Goal: Information Seeking & Learning: Check status

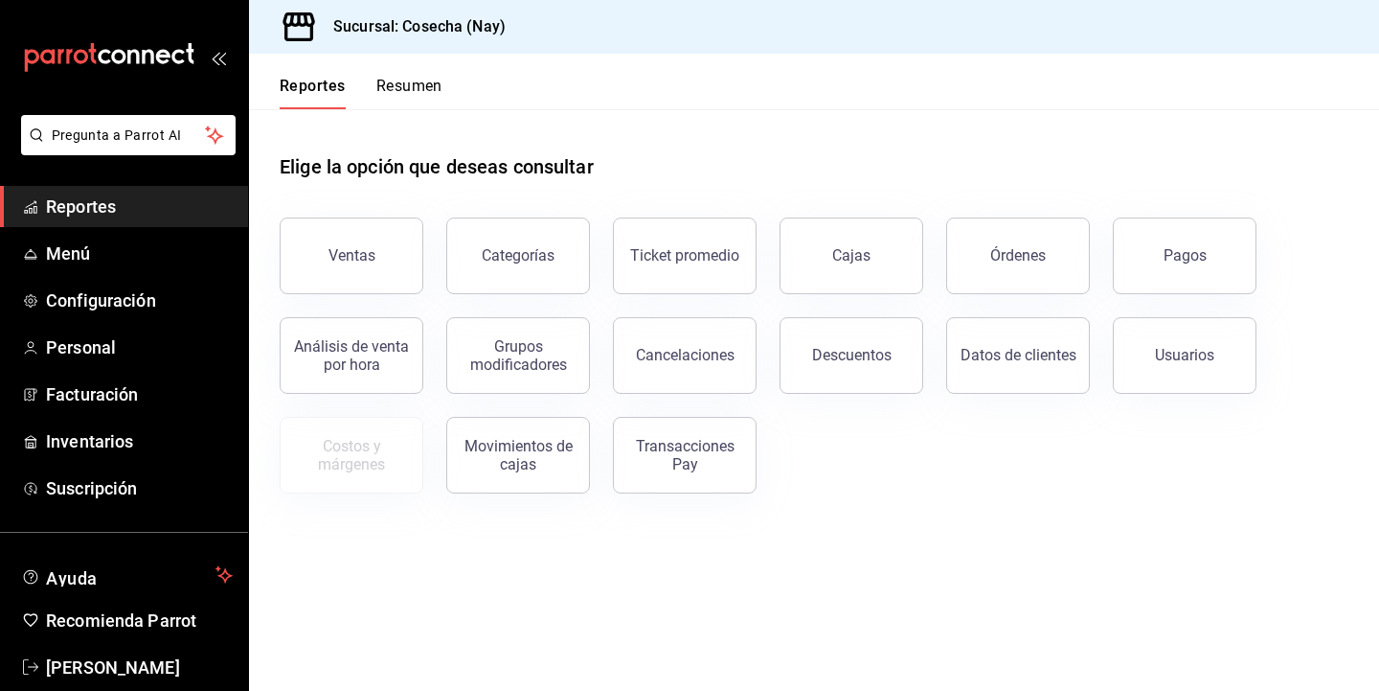
scroll to position [32, 0]
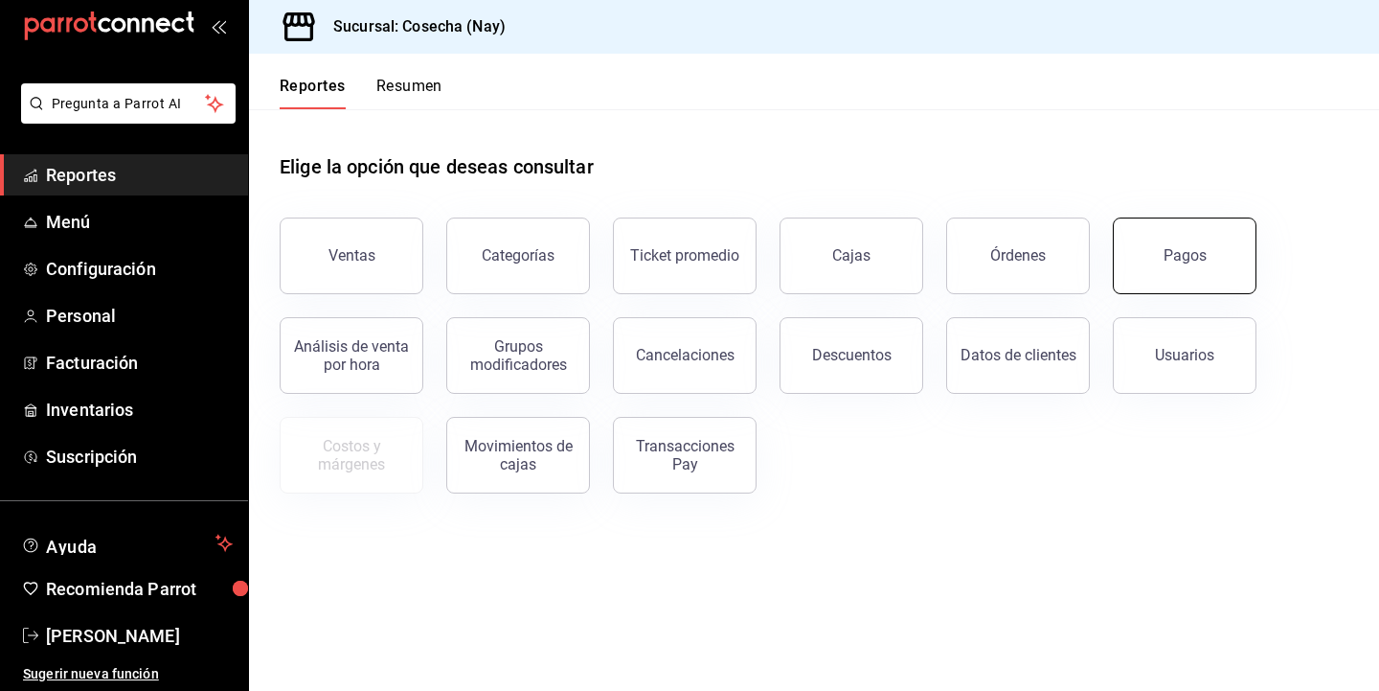
click at [1219, 234] on button "Pagos" at bounding box center [1185, 255] width 144 height 77
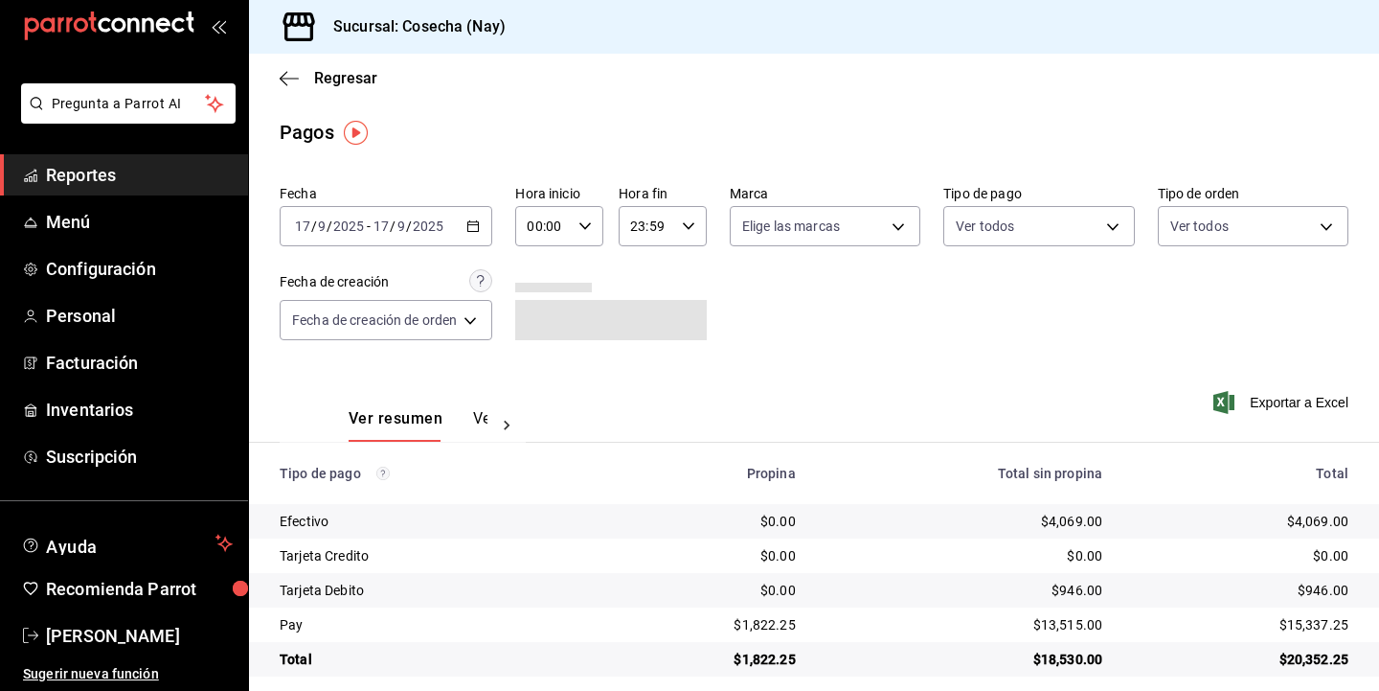
click at [479, 227] on icon "button" at bounding box center [472, 225] width 13 height 13
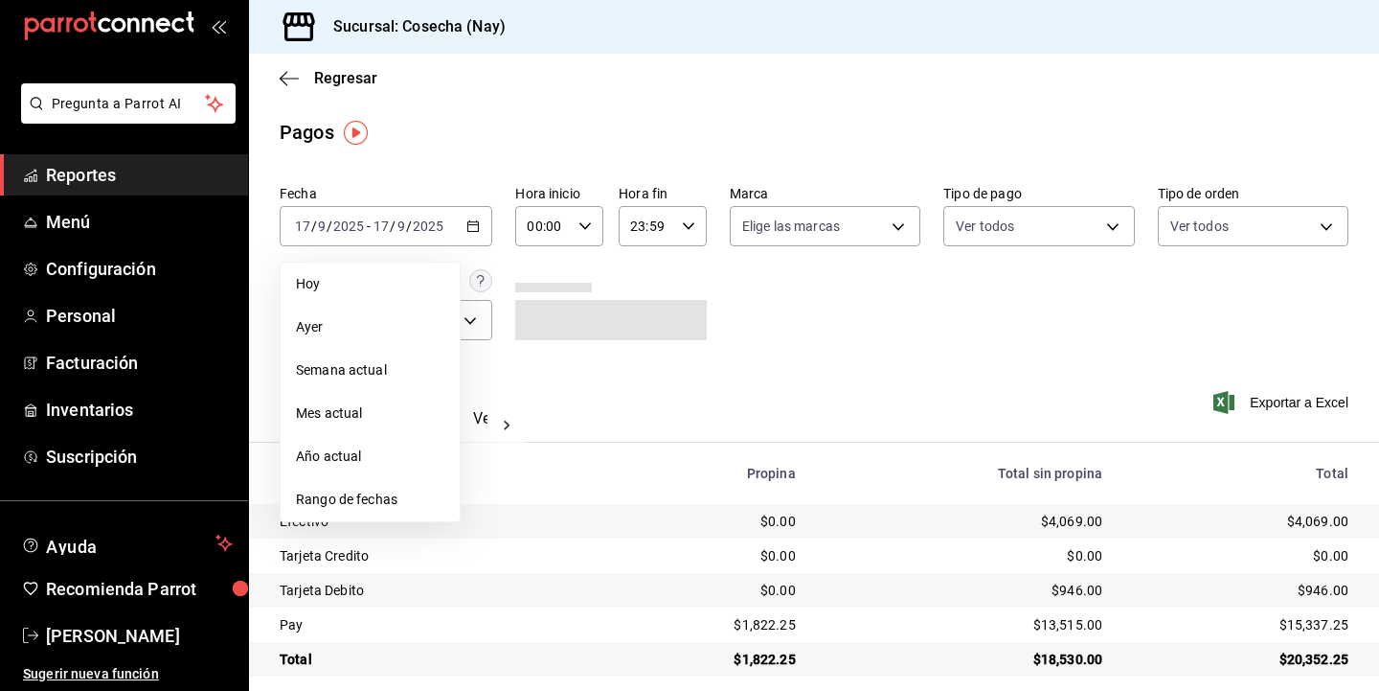
click at [683, 421] on div "Ver resumen Ver pagos Exportar a Excel" at bounding box center [814, 414] width 1130 height 102
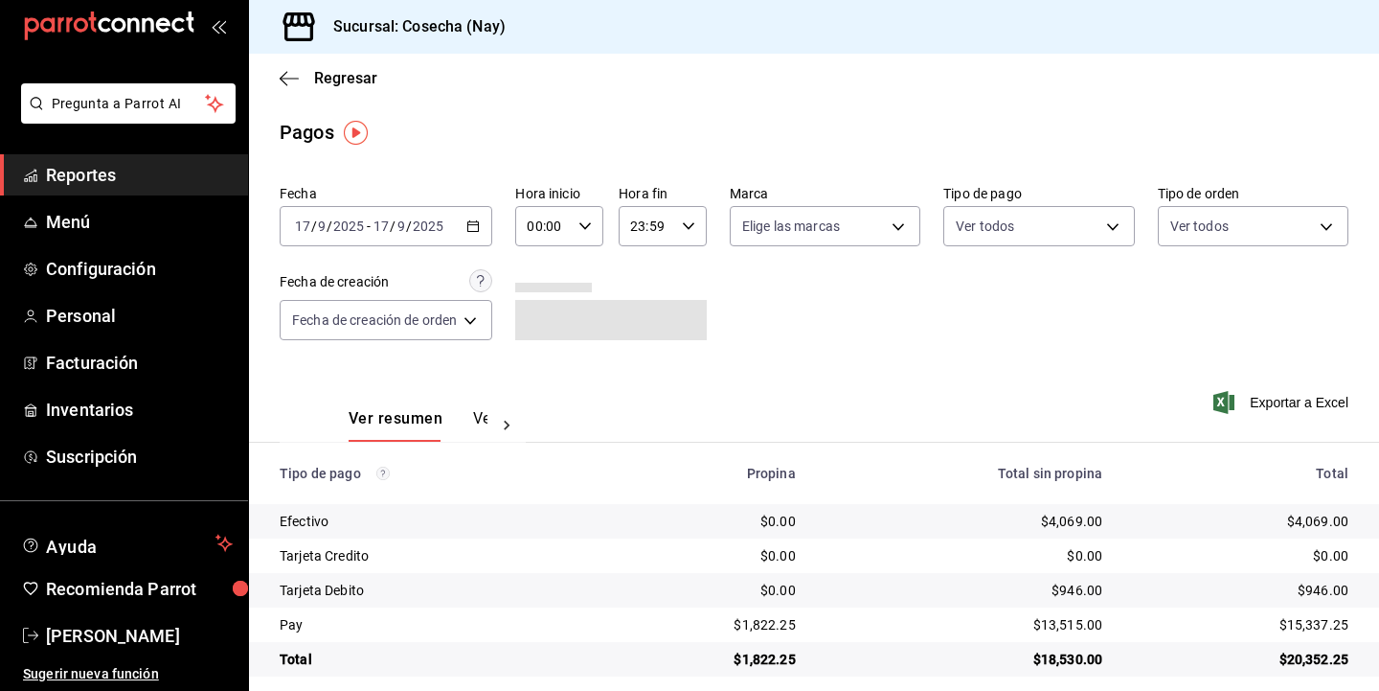
click at [505, 421] on icon at bounding box center [508, 426] width 6 height 10
click at [504, 422] on div "Ver resumen Ver pagos" at bounding box center [403, 414] width 246 height 56
click at [455, 422] on button "Ver pagos" at bounding box center [453, 425] width 72 height 33
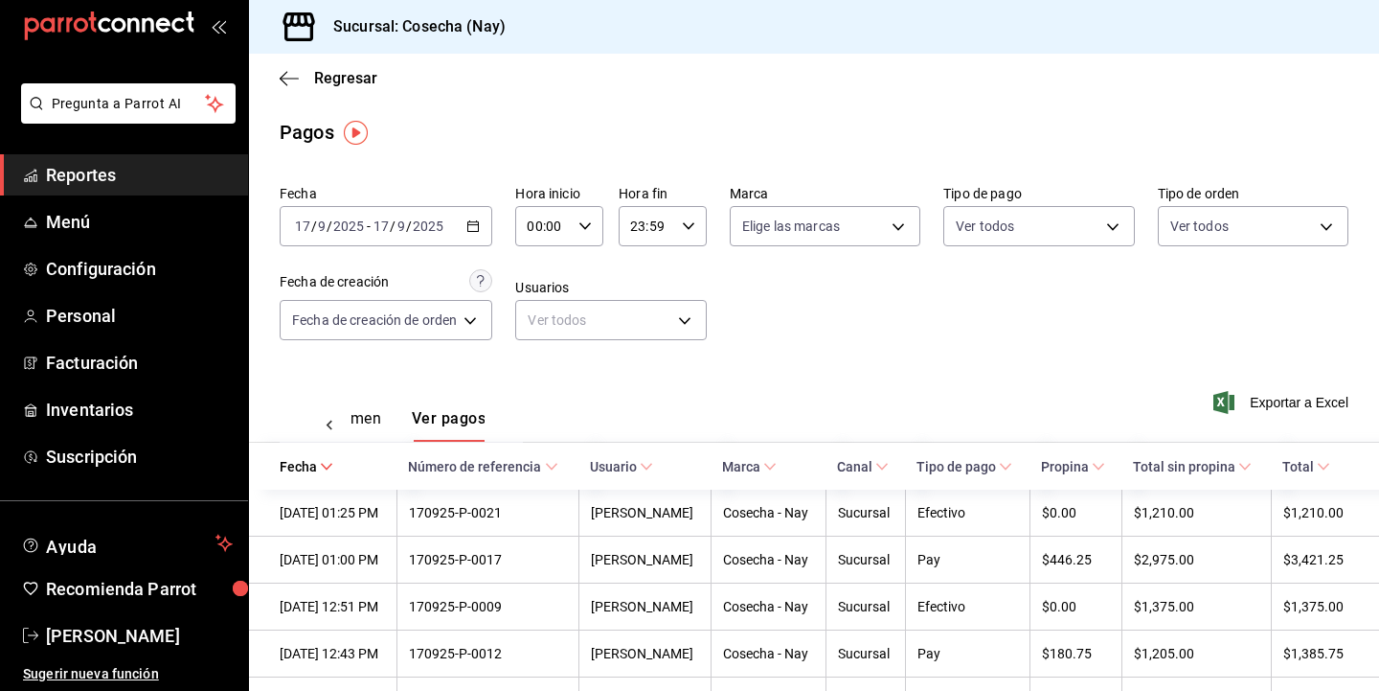
click at [475, 229] on icon "button" at bounding box center [472, 225] width 13 height 13
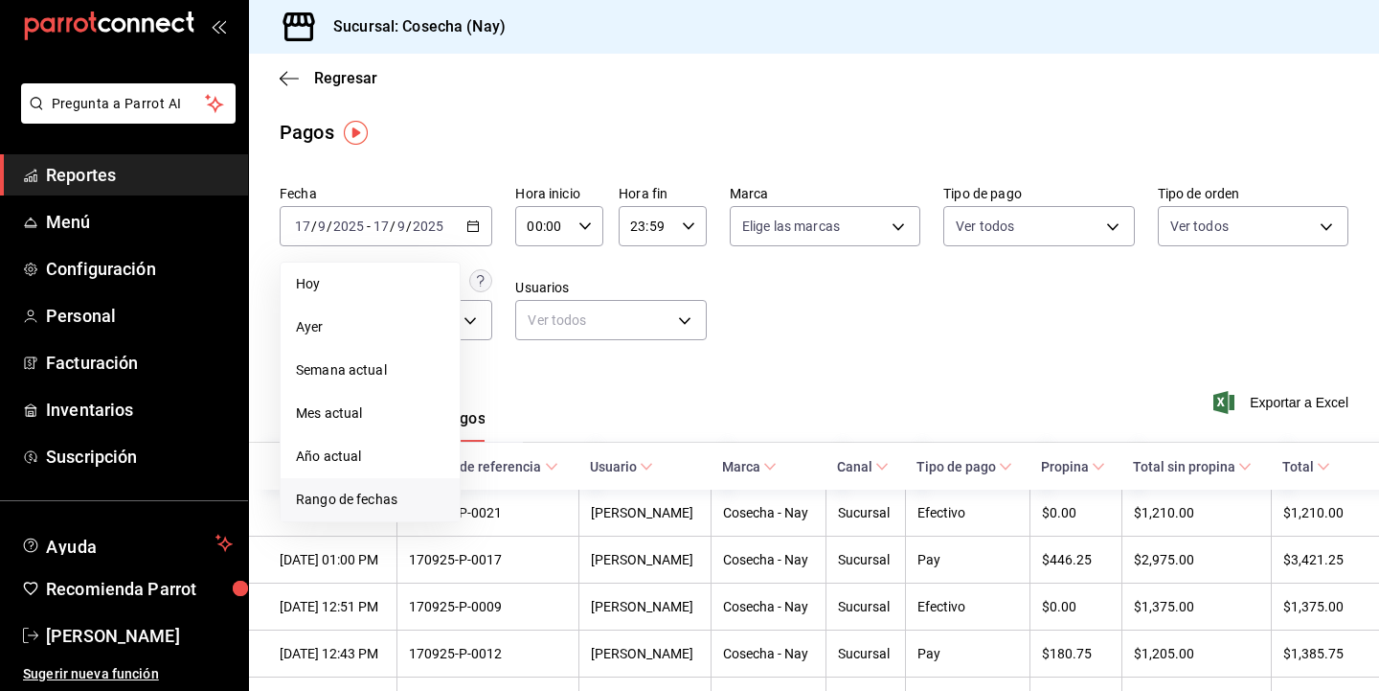
click at [408, 506] on span "Rango de fechas" at bounding box center [370, 499] width 148 height 20
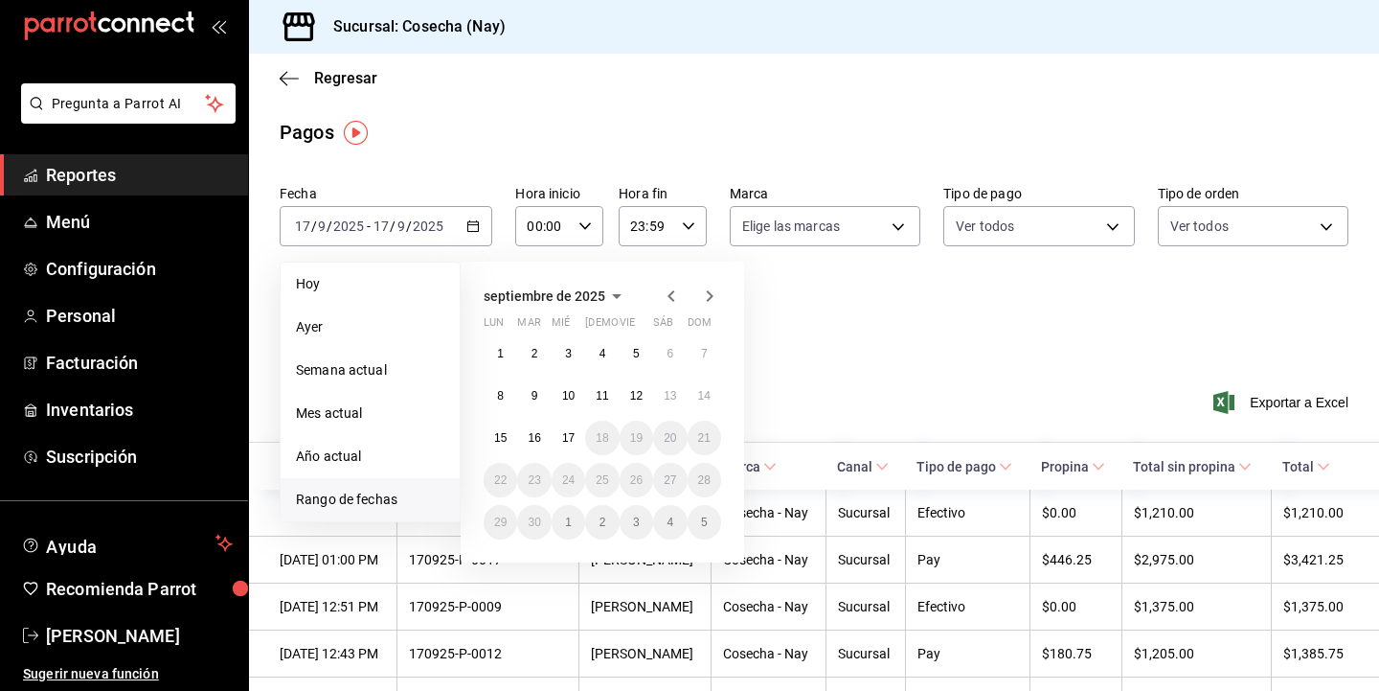
click at [676, 299] on icon "button" at bounding box center [671, 295] width 23 height 23
click at [712, 294] on icon "button" at bounding box center [710, 295] width 7 height 11
click at [671, 296] on icon "button" at bounding box center [671, 295] width 23 height 23
click at [670, 292] on icon "button" at bounding box center [671, 295] width 23 height 23
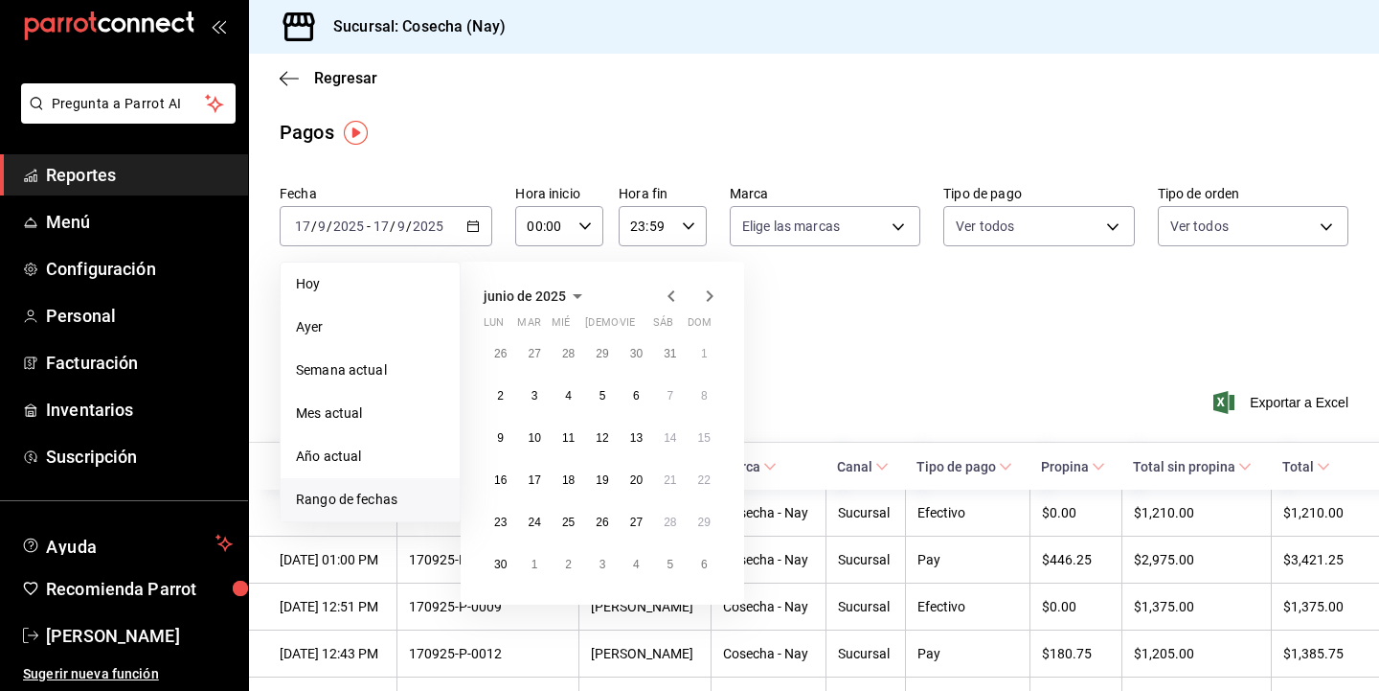
click at [705, 300] on icon "button" at bounding box center [709, 295] width 23 height 23
click at [671, 296] on icon "button" at bounding box center [671, 295] width 23 height 23
click at [669, 300] on icon "button" at bounding box center [671, 295] width 23 height 23
click at [714, 300] on icon "button" at bounding box center [709, 295] width 23 height 23
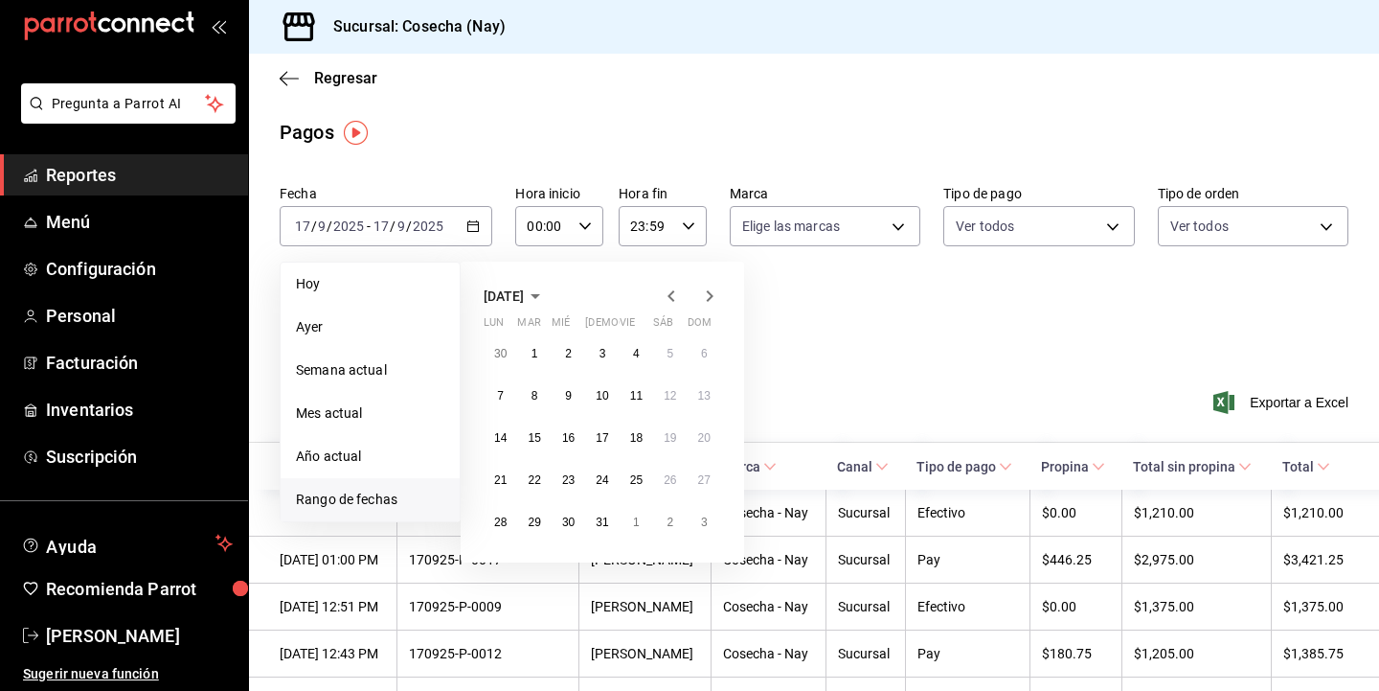
click at [708, 297] on icon "button" at bounding box center [709, 295] width 23 height 23
click at [705, 519] on abbr "31" at bounding box center [704, 521] width 12 height 13
click at [705, 523] on abbr "31" at bounding box center [704, 521] width 12 height 13
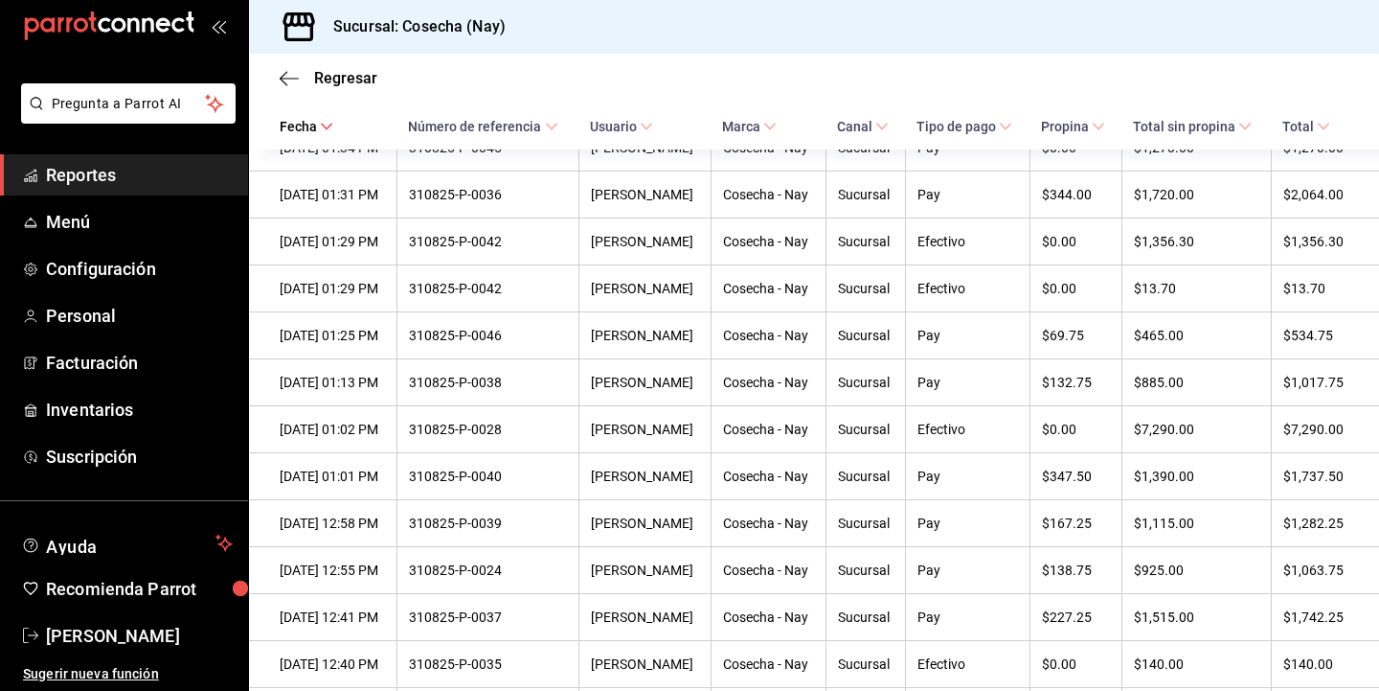
scroll to position [1368, 0]
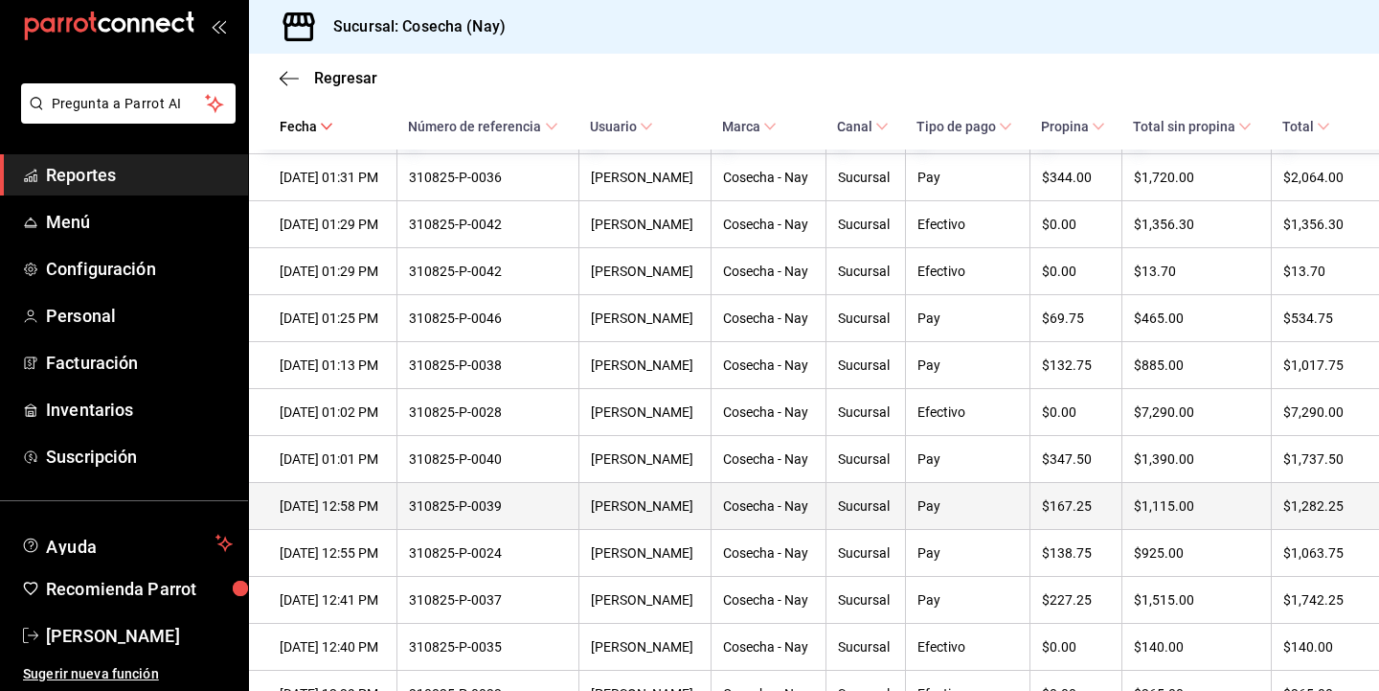
click at [528, 513] on div "310825-P-0039" at bounding box center [487, 505] width 157 height 15
click at [380, 513] on div "[DATE] 12:58 PM" at bounding box center [332, 505] width 105 height 15
click at [1350, 522] on th "$1,282.25" at bounding box center [1325, 506] width 108 height 47
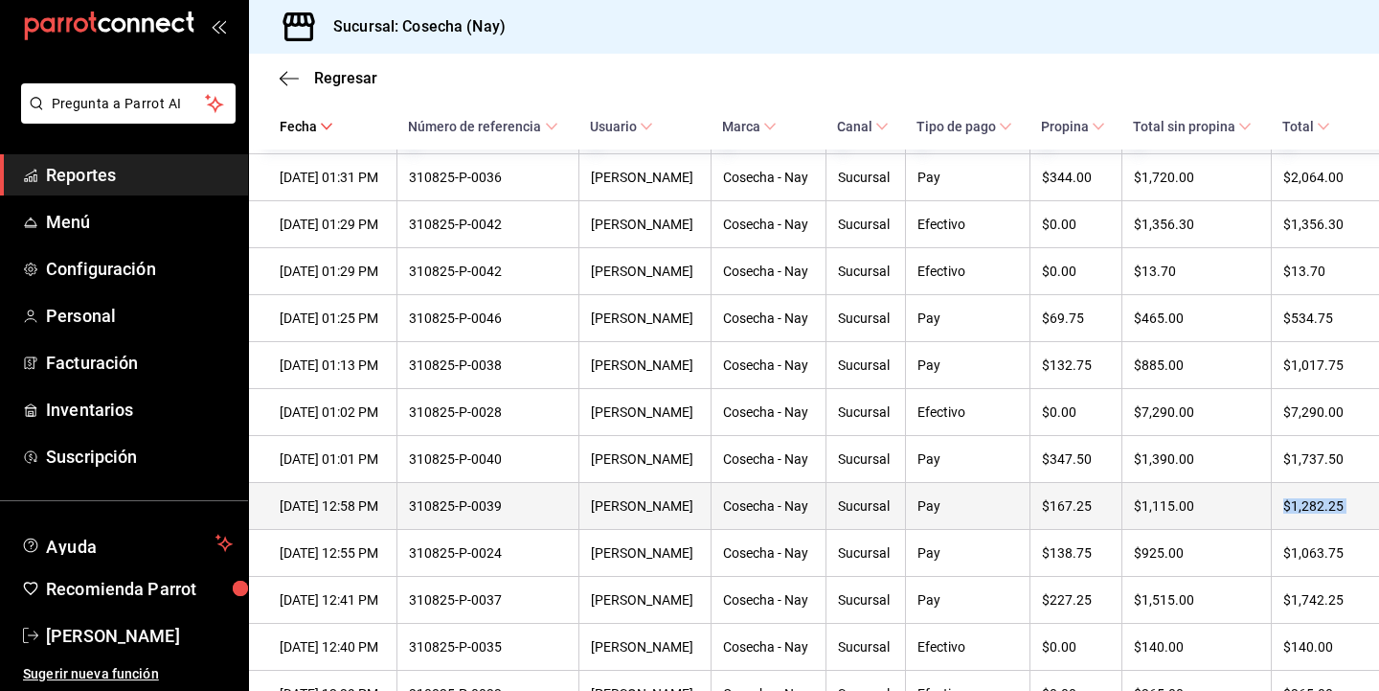
click at [1350, 522] on th "$1,282.25" at bounding box center [1325, 506] width 108 height 47
click at [953, 530] on th "Pay" at bounding box center [967, 506] width 125 height 47
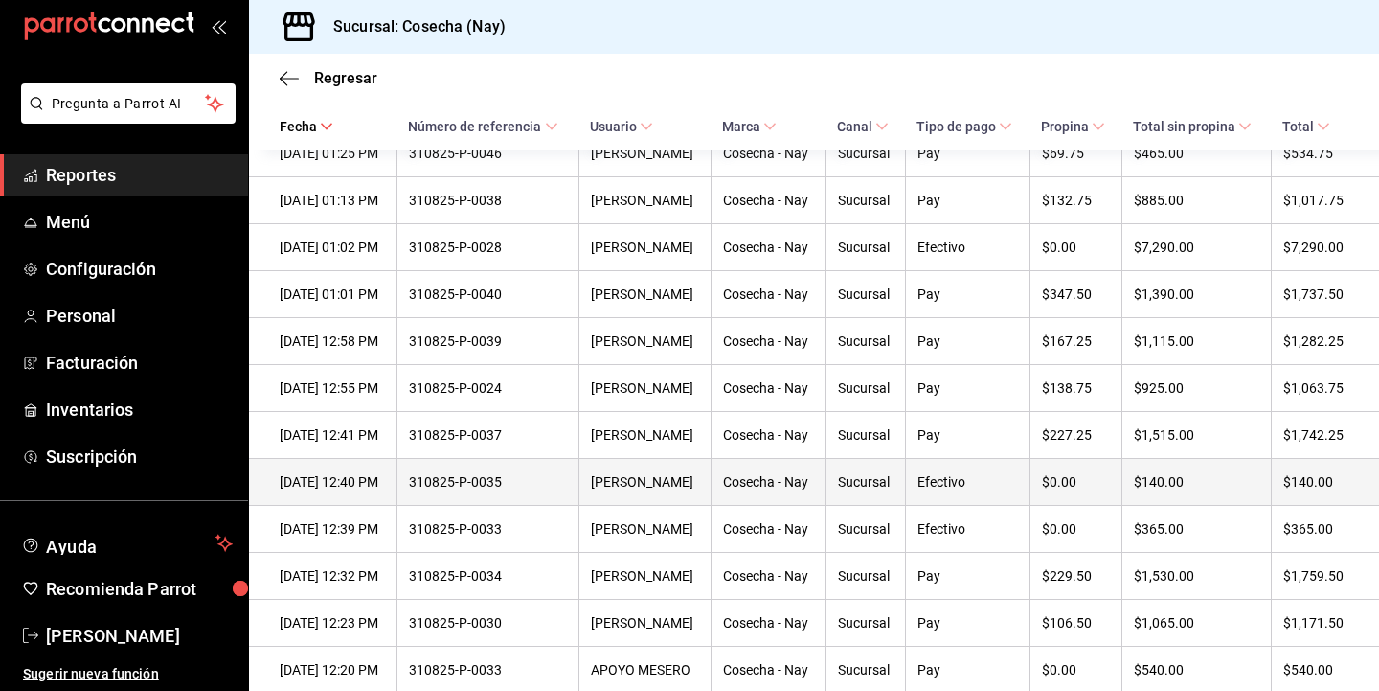
scroll to position [1506, 0]
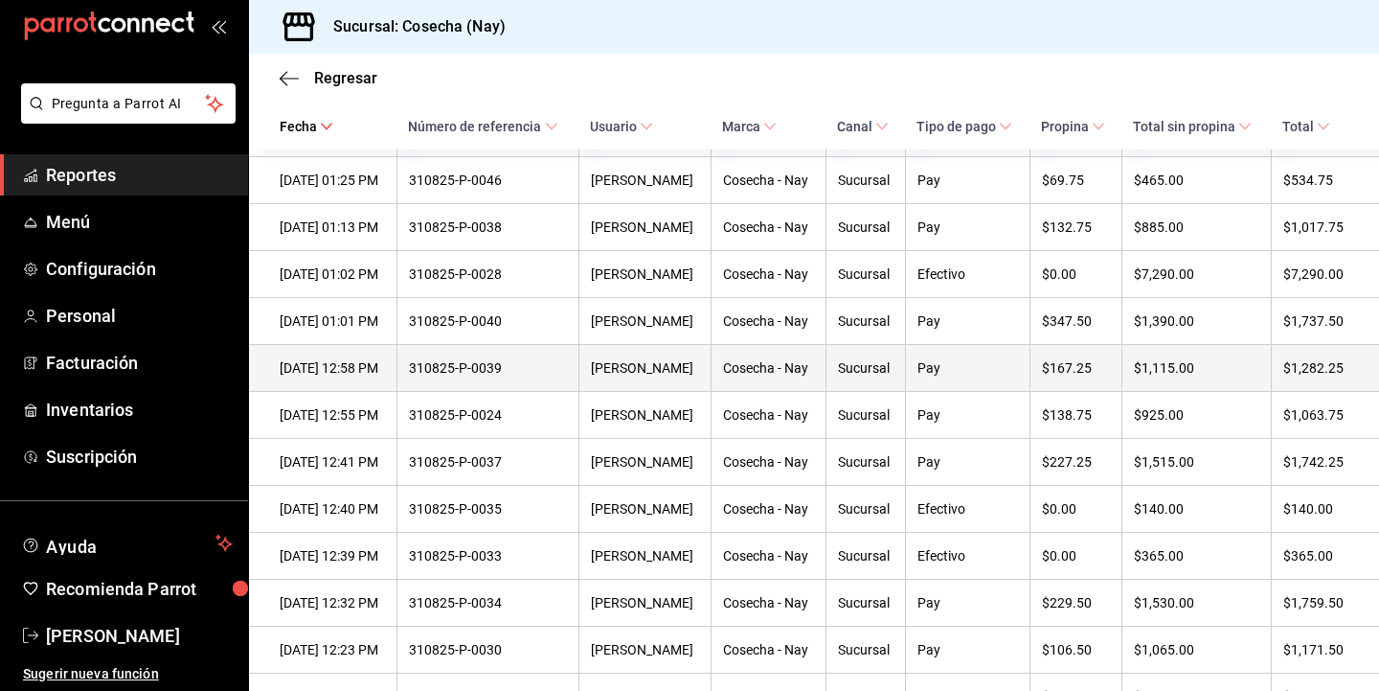
click at [532, 375] on div "310825-P-0039" at bounding box center [487, 367] width 157 height 15
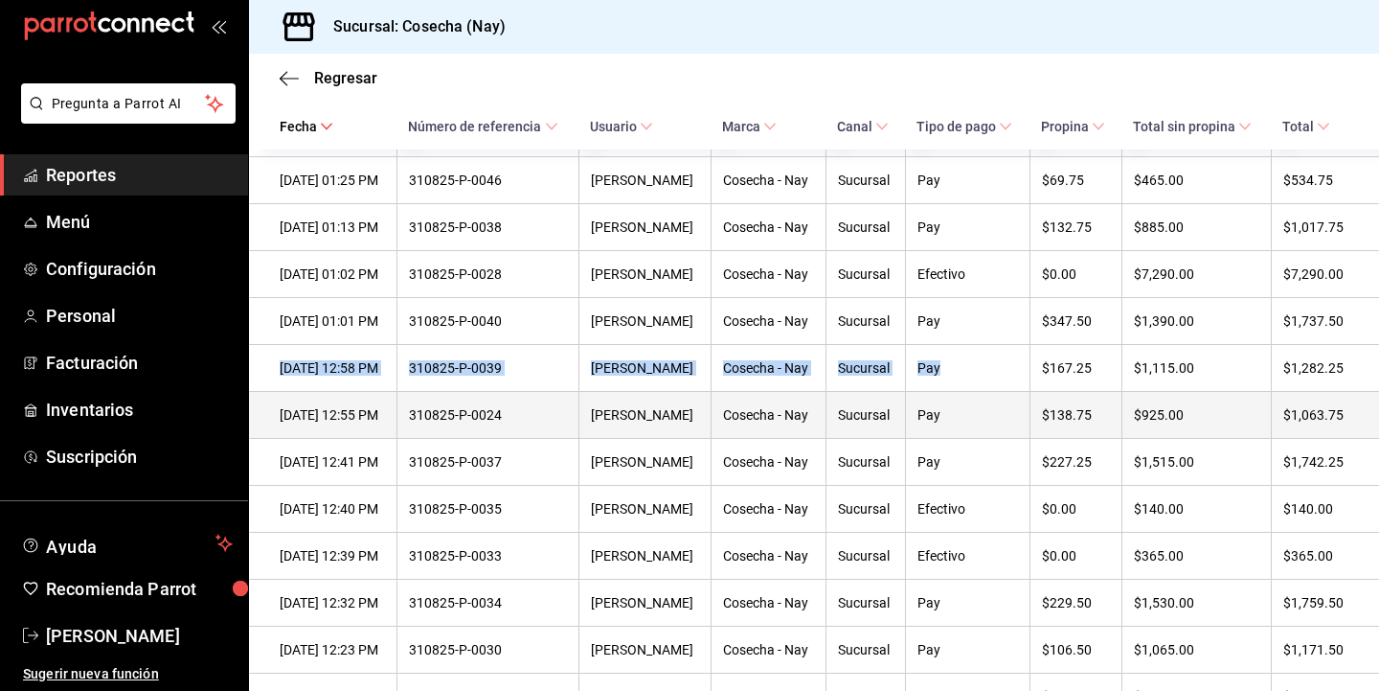
drag, startPoint x: 281, startPoint y: 378, endPoint x: 991, endPoint y: 405, distance: 711.3
click at [991, 405] on tbody "[DATE] 02:55 PM 310825-P-0059 [PERSON_NAME] Cosecha - Nay Sucursal Efectivo $0.…" at bounding box center [814, 392] width 1130 height 2816
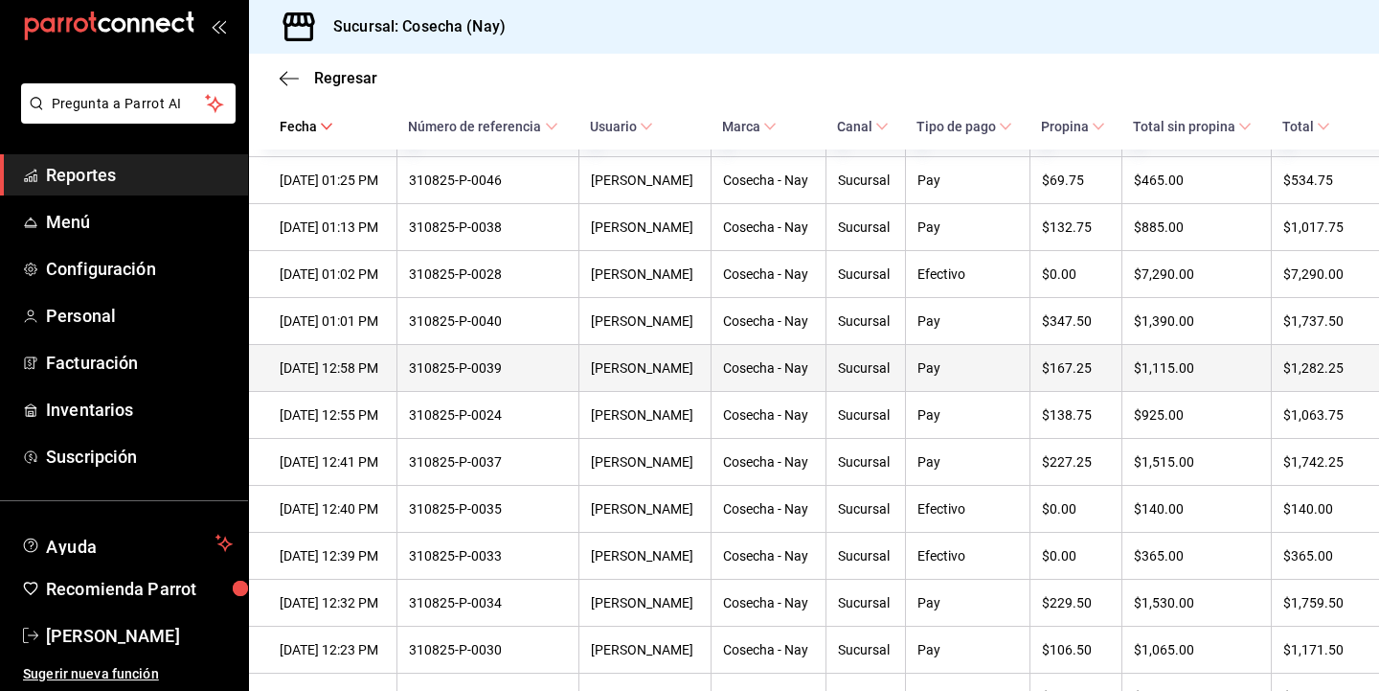
click at [1171, 375] on div "$1,115.00" at bounding box center [1196, 367] width 125 height 15
click at [712, 391] on th "[PERSON_NAME]" at bounding box center [645, 368] width 133 height 47
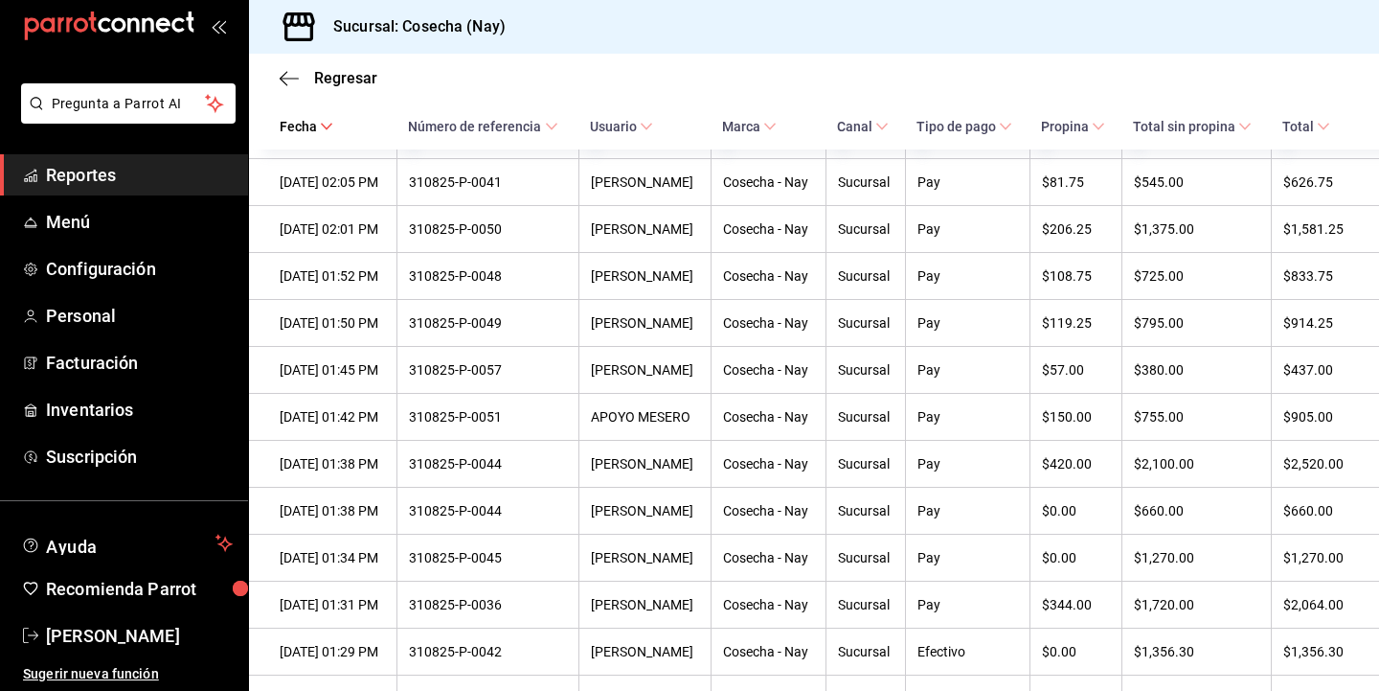
scroll to position [873, 0]
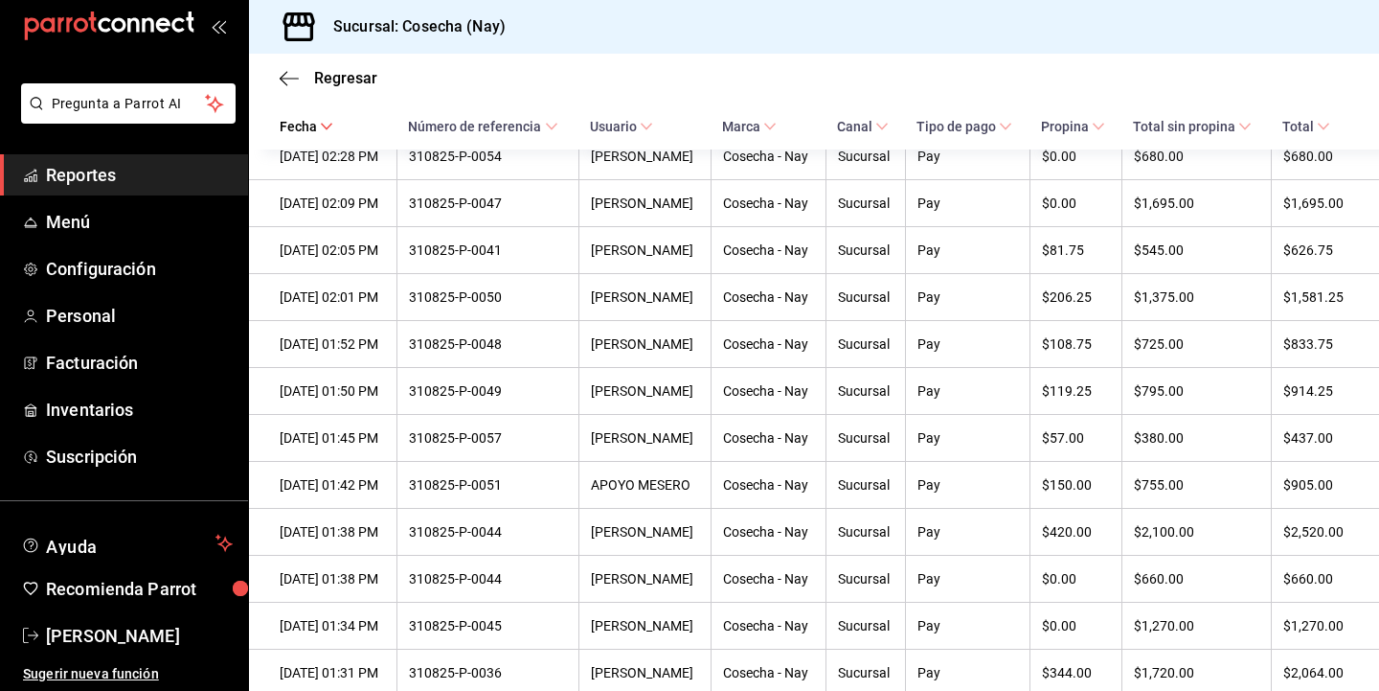
click at [1012, 120] on icon at bounding box center [1005, 126] width 13 height 13
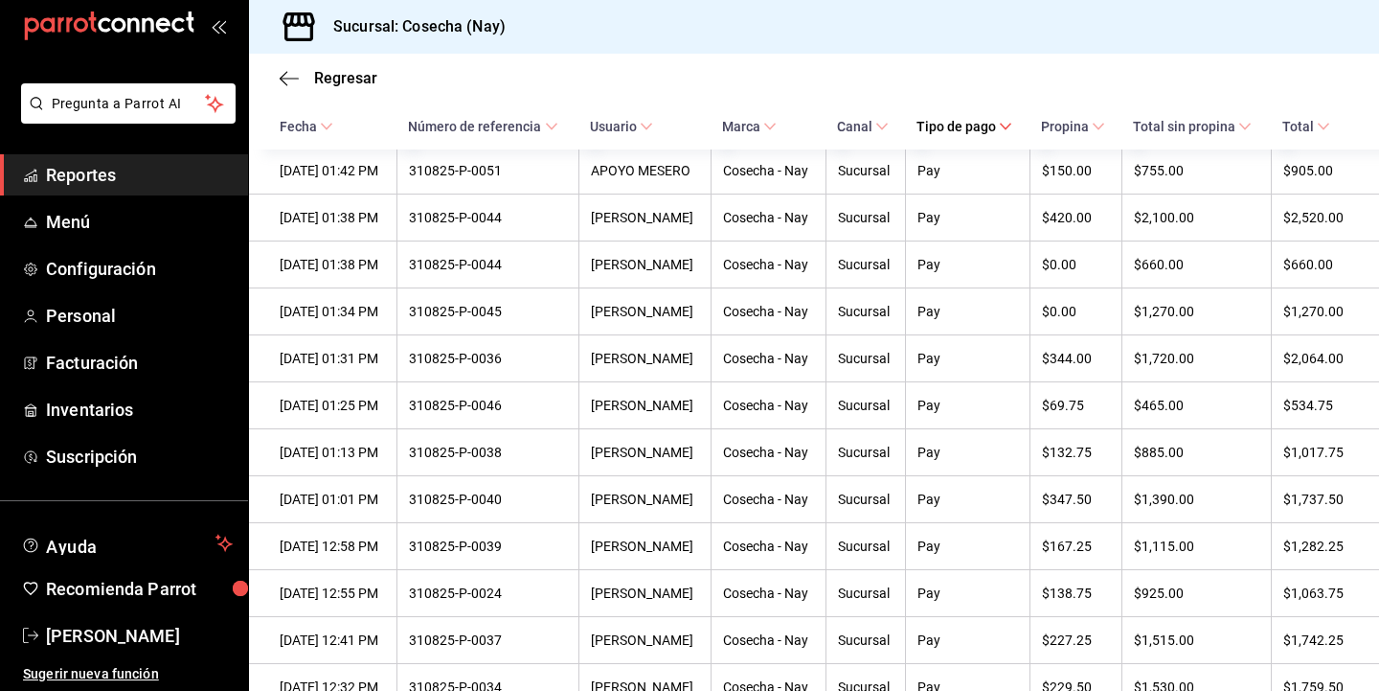
scroll to position [956, 0]
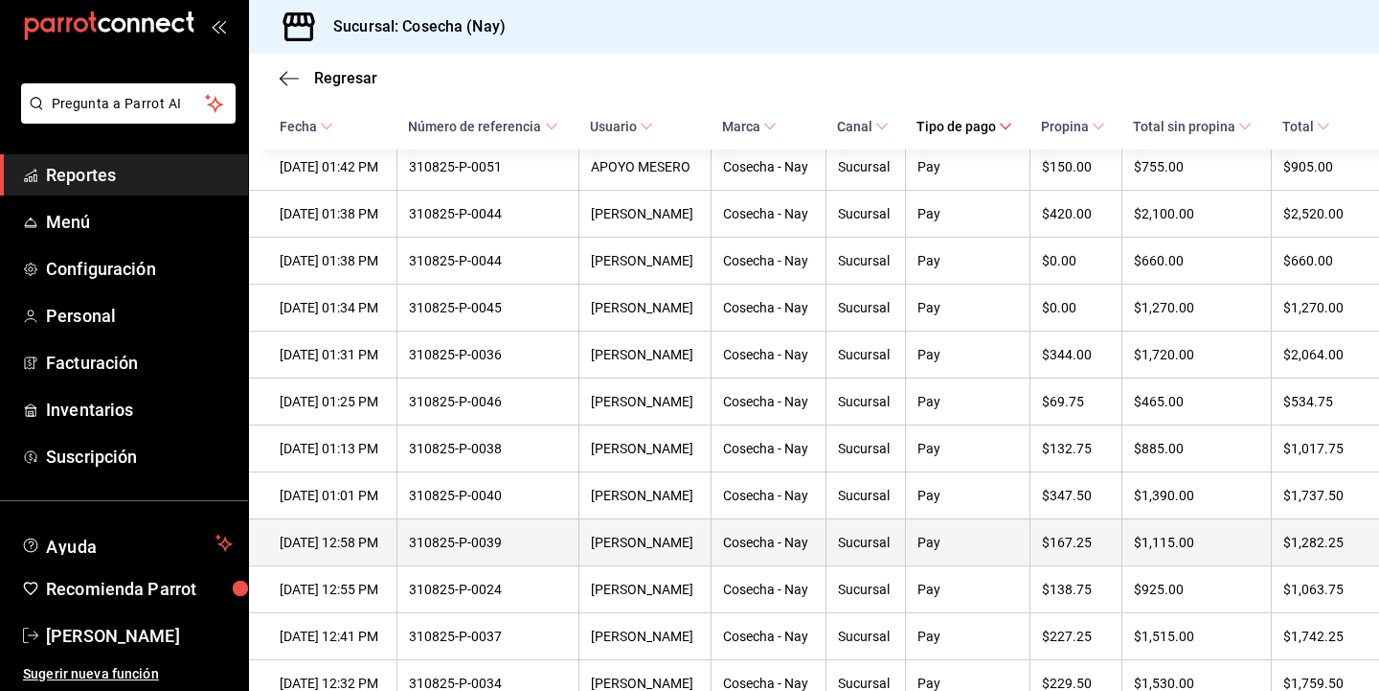
click at [519, 550] on div "310825-P-0039" at bounding box center [487, 542] width 157 height 15
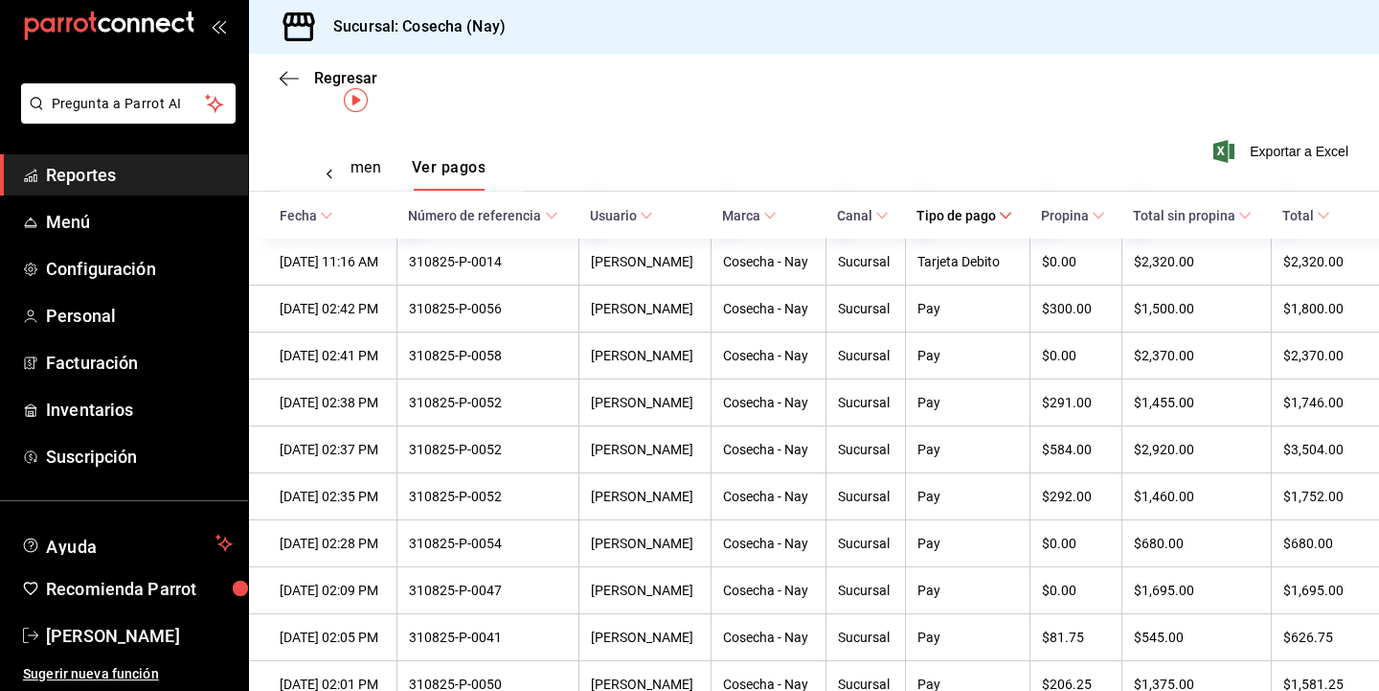
scroll to position [0, 0]
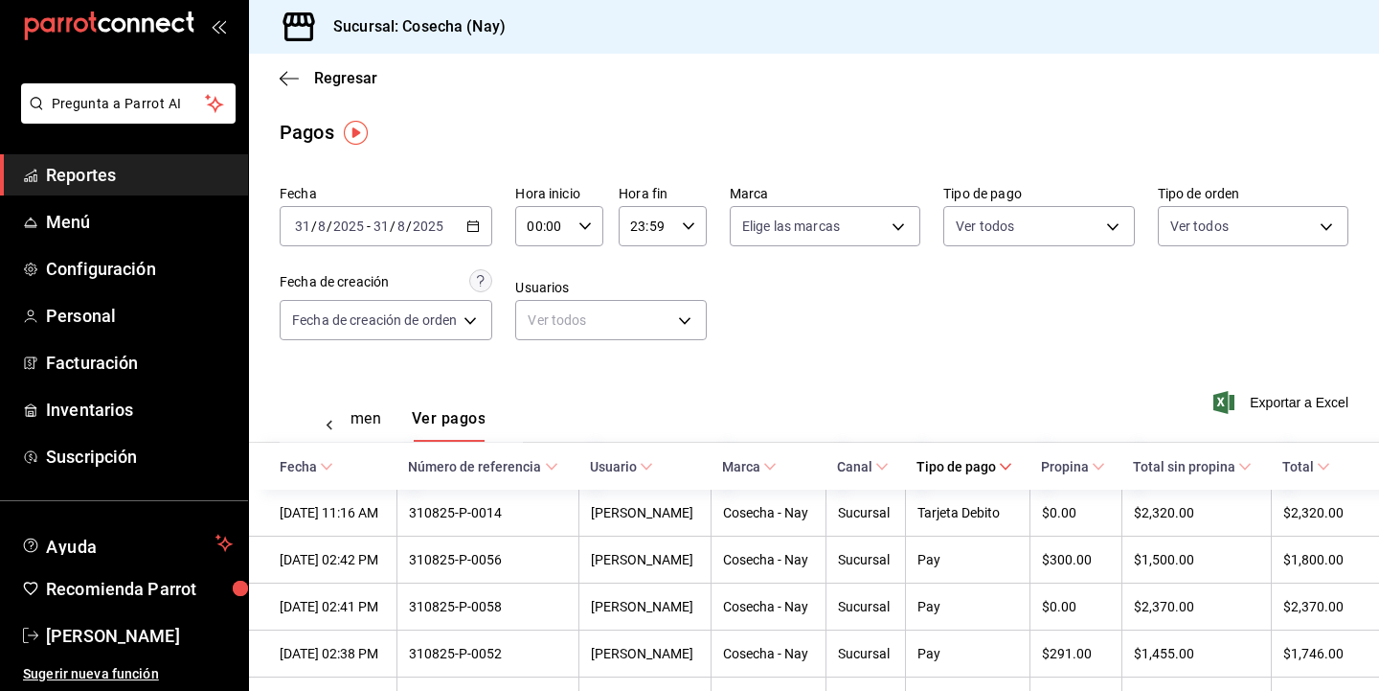
click at [557, 466] on span "Número de referencia" at bounding box center [482, 466] width 149 height 15
click at [1071, 224] on body "Pregunta a Parrot AI Reportes Menú Configuración Personal Facturación Inventari…" at bounding box center [689, 345] width 1379 height 691
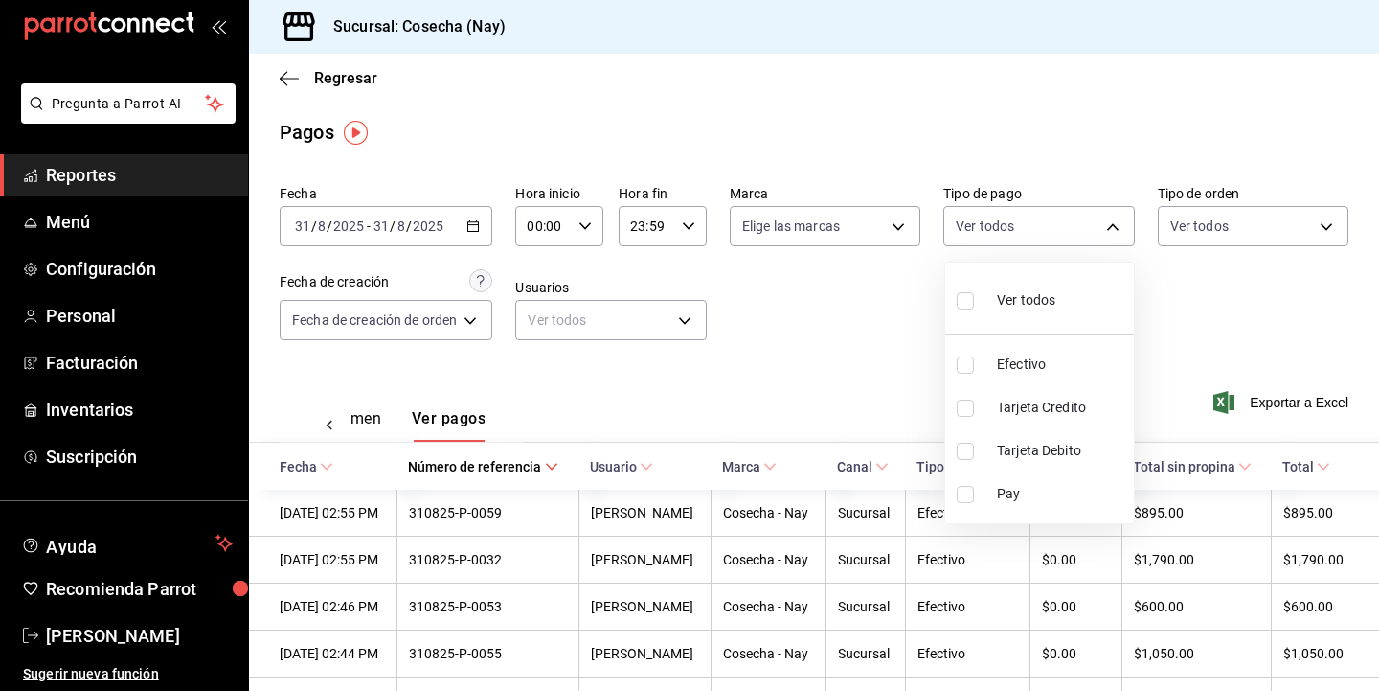
click at [618, 311] on div at bounding box center [689, 345] width 1379 height 691
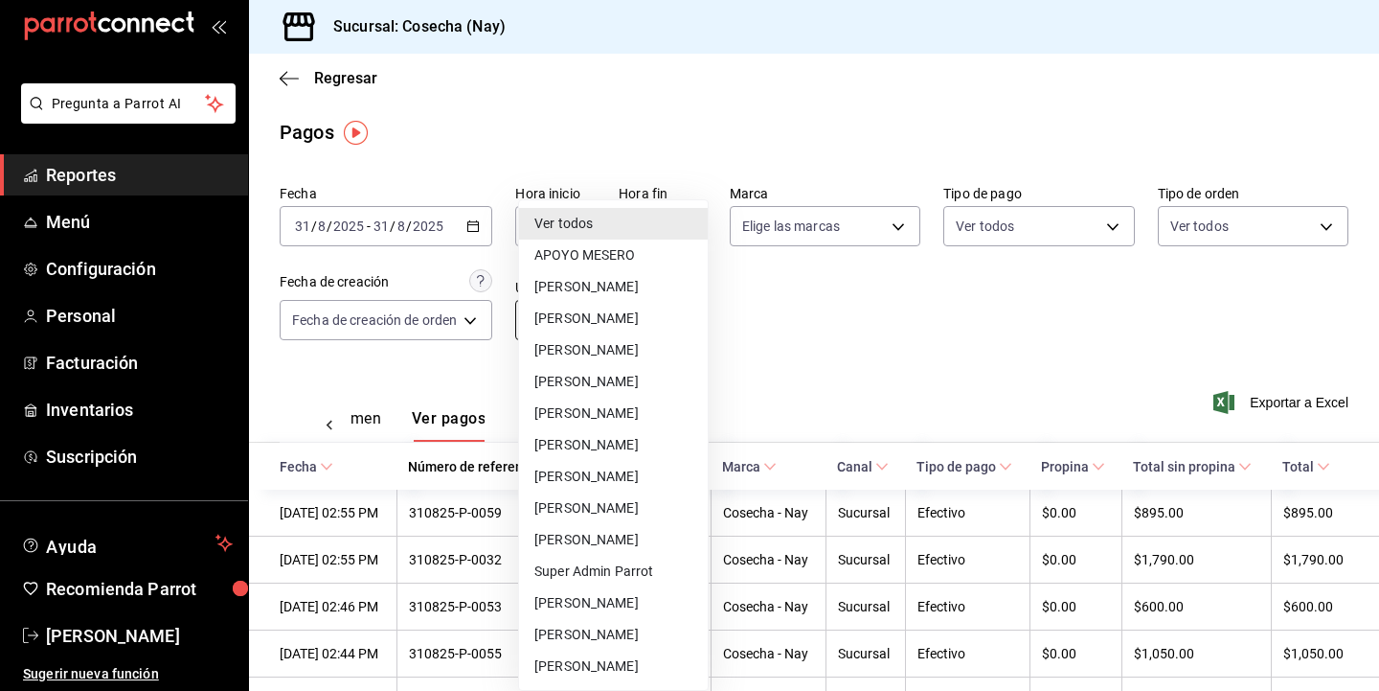
click at [618, 330] on body "Pregunta a Parrot AI Reportes Menú Configuración Personal Facturación Inventari…" at bounding box center [689, 345] width 1379 height 691
click at [913, 336] on div at bounding box center [689, 345] width 1379 height 691
click at [686, 327] on body "Pregunta a Parrot AI Reportes Menú Configuración Personal Facturación Inventari…" at bounding box center [689, 345] width 1379 height 691
click at [872, 361] on div at bounding box center [689, 345] width 1379 height 691
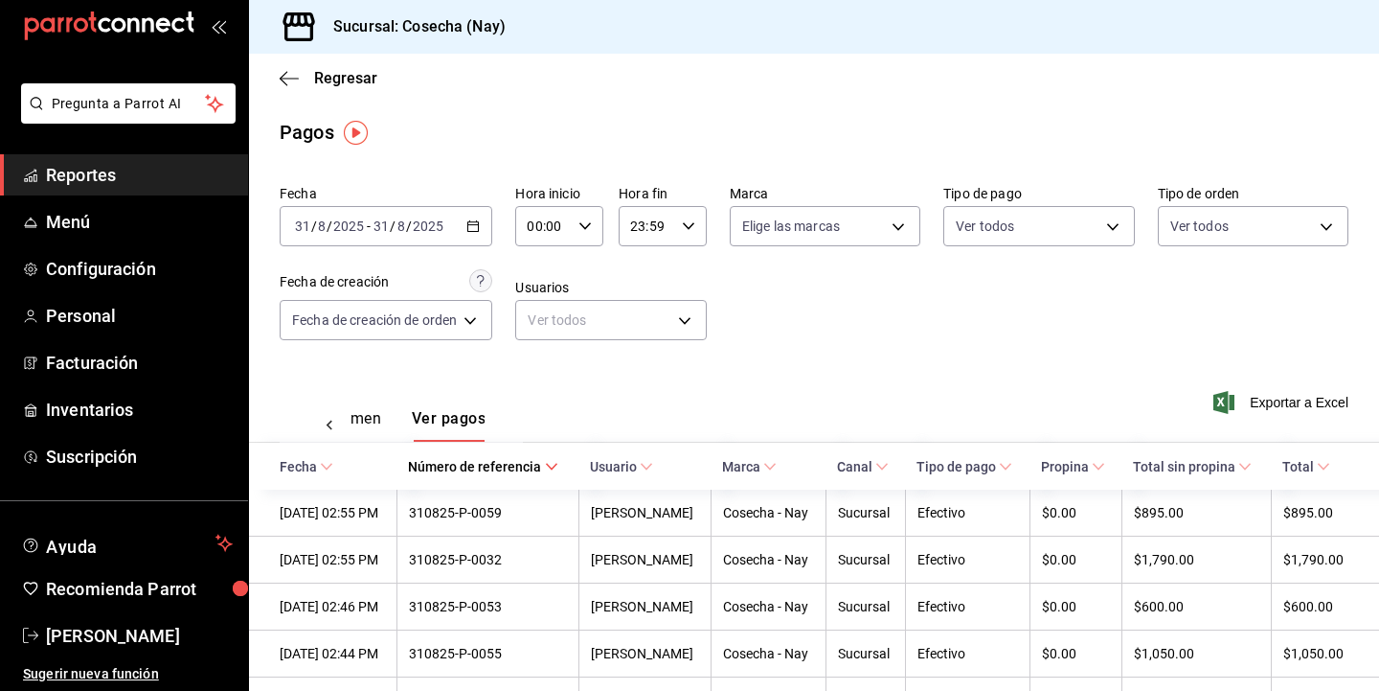
click at [476, 232] on icon "button" at bounding box center [472, 225] width 13 height 13
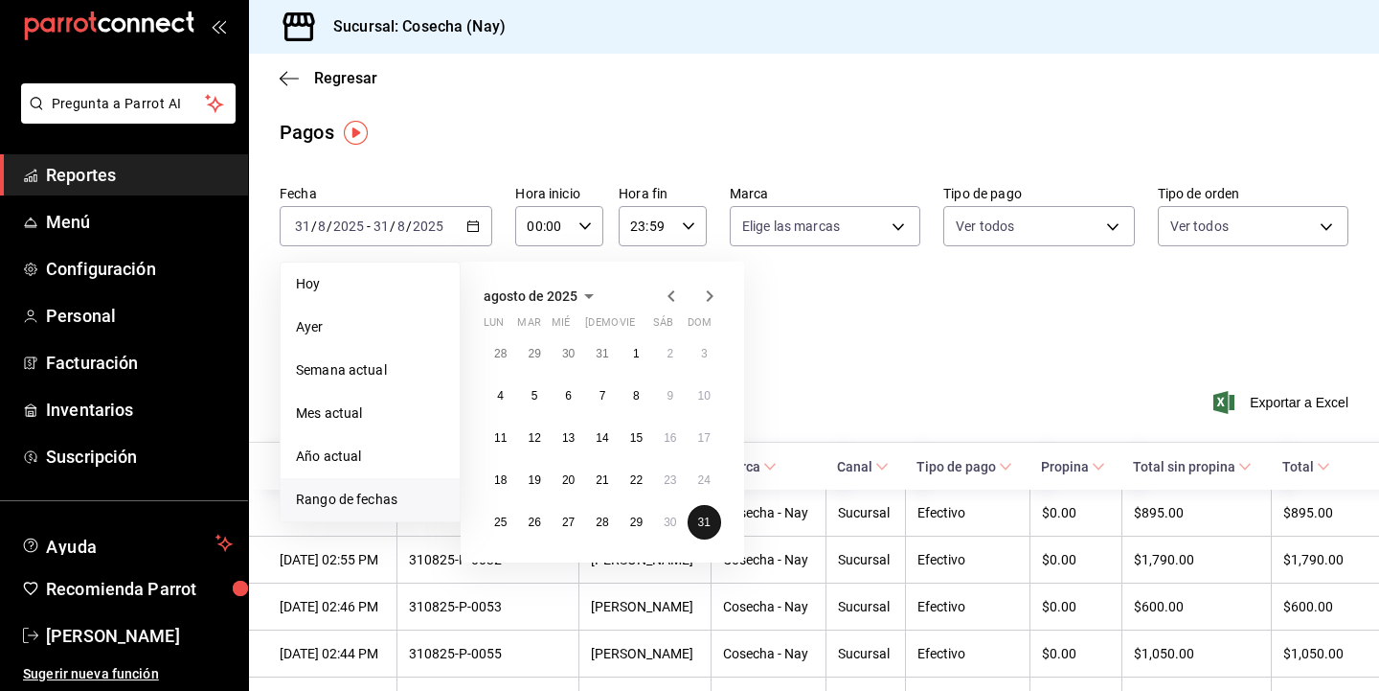
click at [701, 525] on abbr "31" at bounding box center [704, 521] width 12 height 13
click at [841, 360] on div "Fecha [DATE] [DATE] - [DATE] [DATE] [DATE] [DATE] Semana actual Mes actual Año …" at bounding box center [814, 270] width 1069 height 186
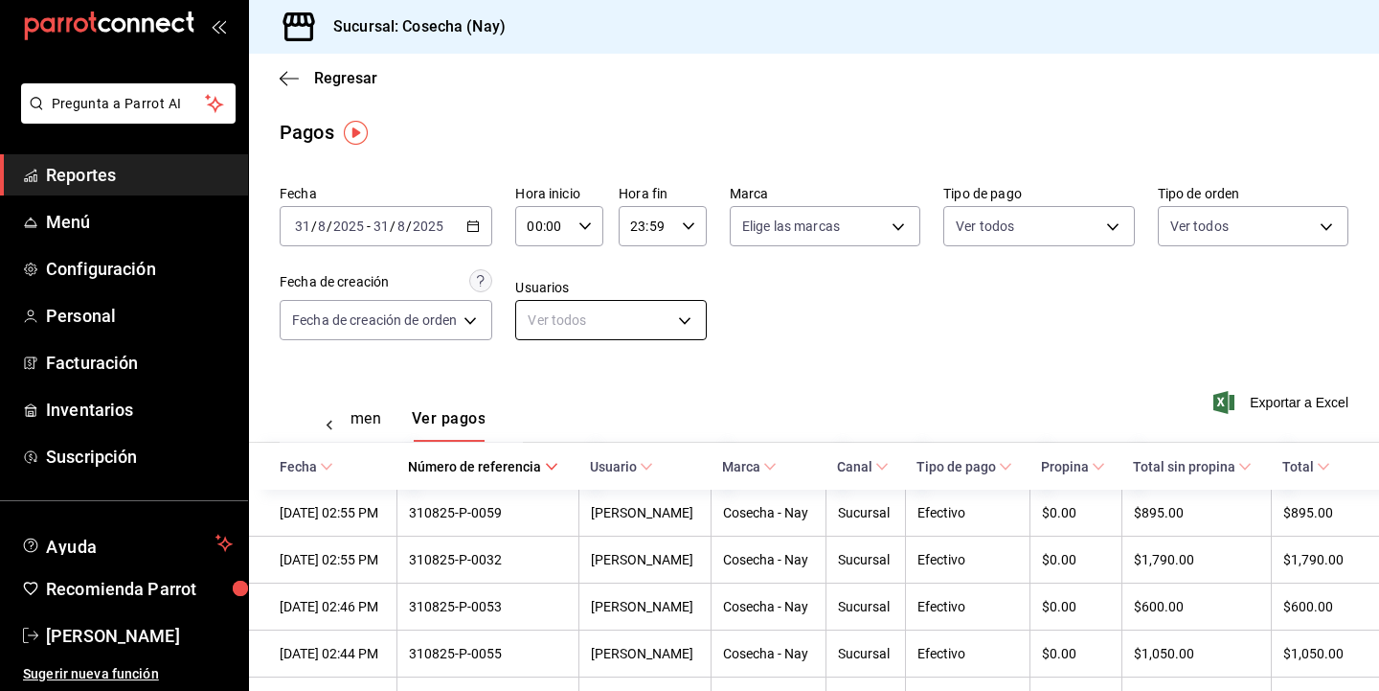
click at [644, 329] on body "Pregunta a Parrot AI Reportes Menú Configuración Personal Facturación Inventari…" at bounding box center [689, 345] width 1379 height 691
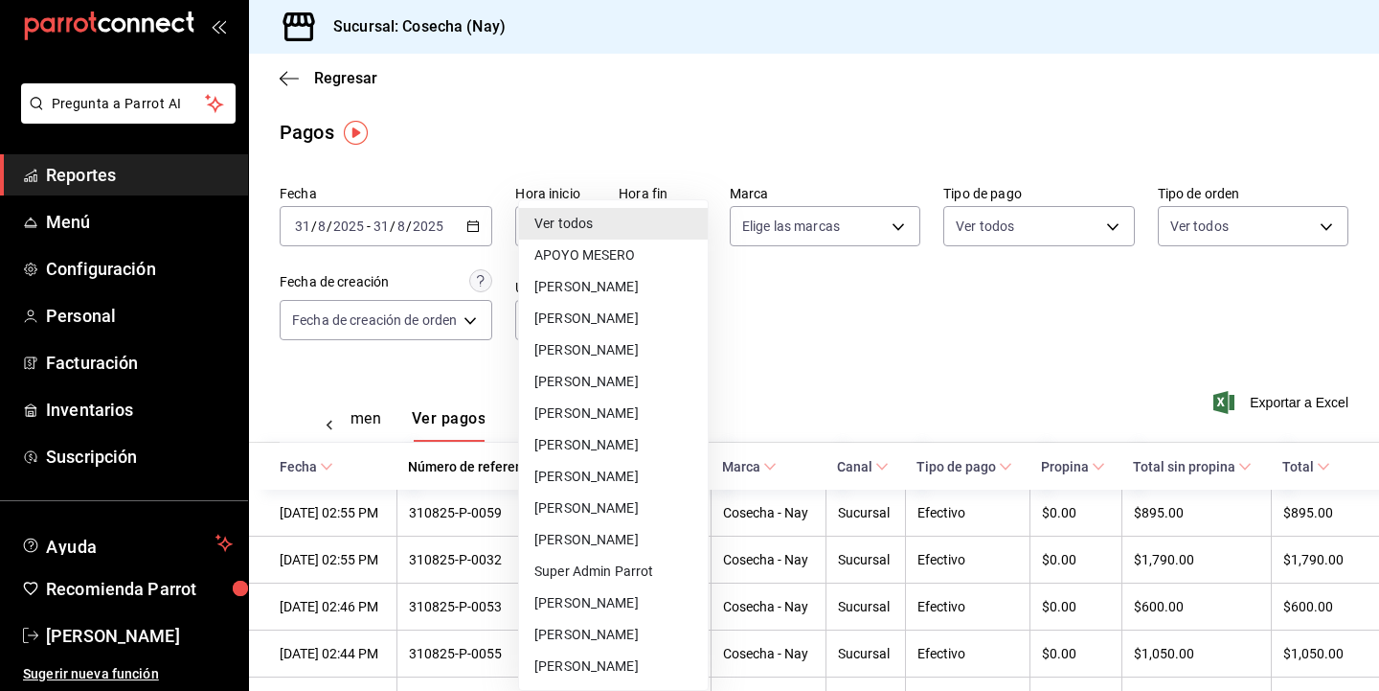
click at [881, 343] on div at bounding box center [689, 345] width 1379 height 691
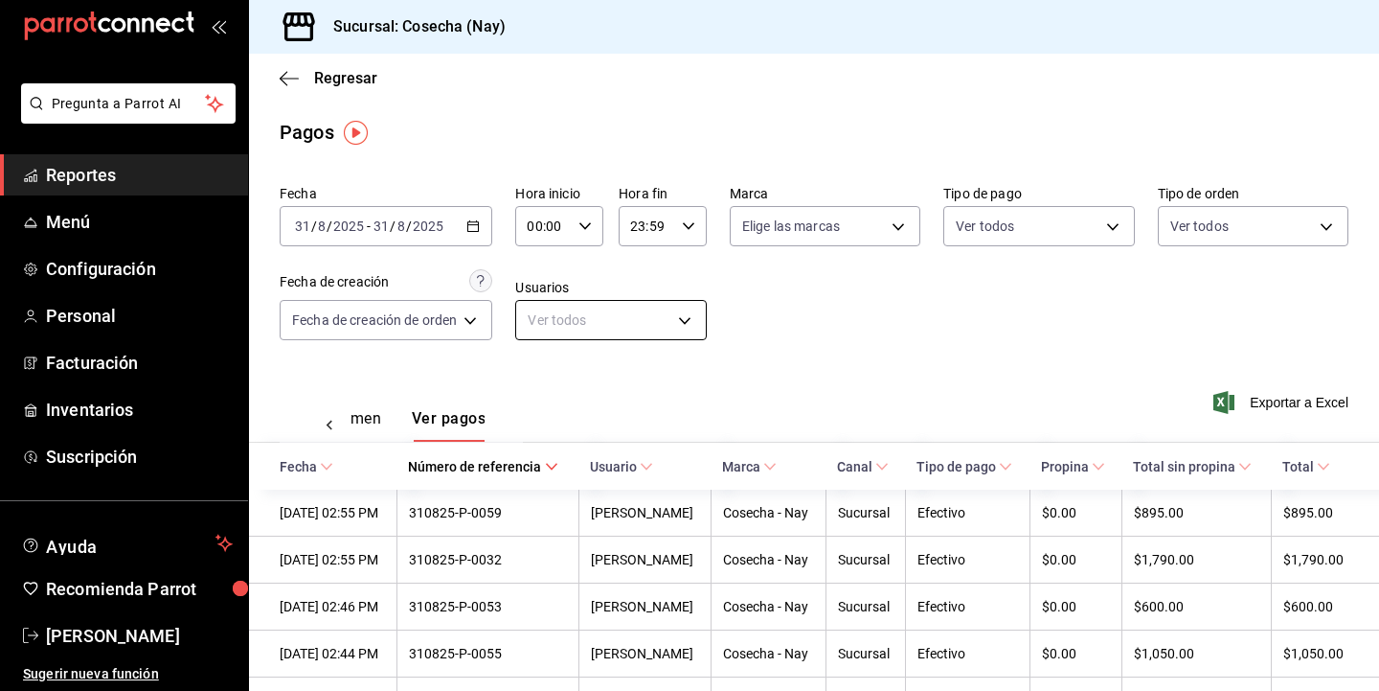
click at [634, 329] on body "Pregunta a Parrot AI Reportes Menú Configuración Personal Facturación Inventari…" at bounding box center [689, 345] width 1379 height 691
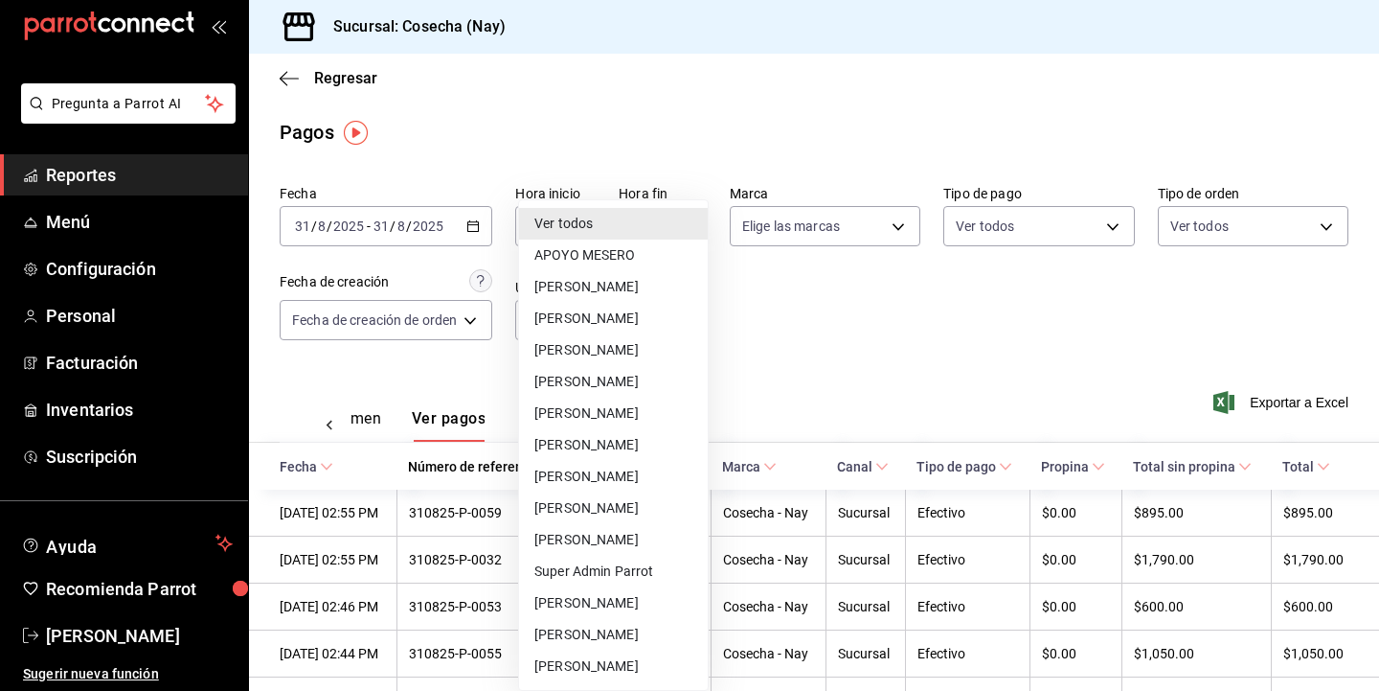
click at [659, 414] on li "[PERSON_NAME]" at bounding box center [613, 414] width 189 height 32
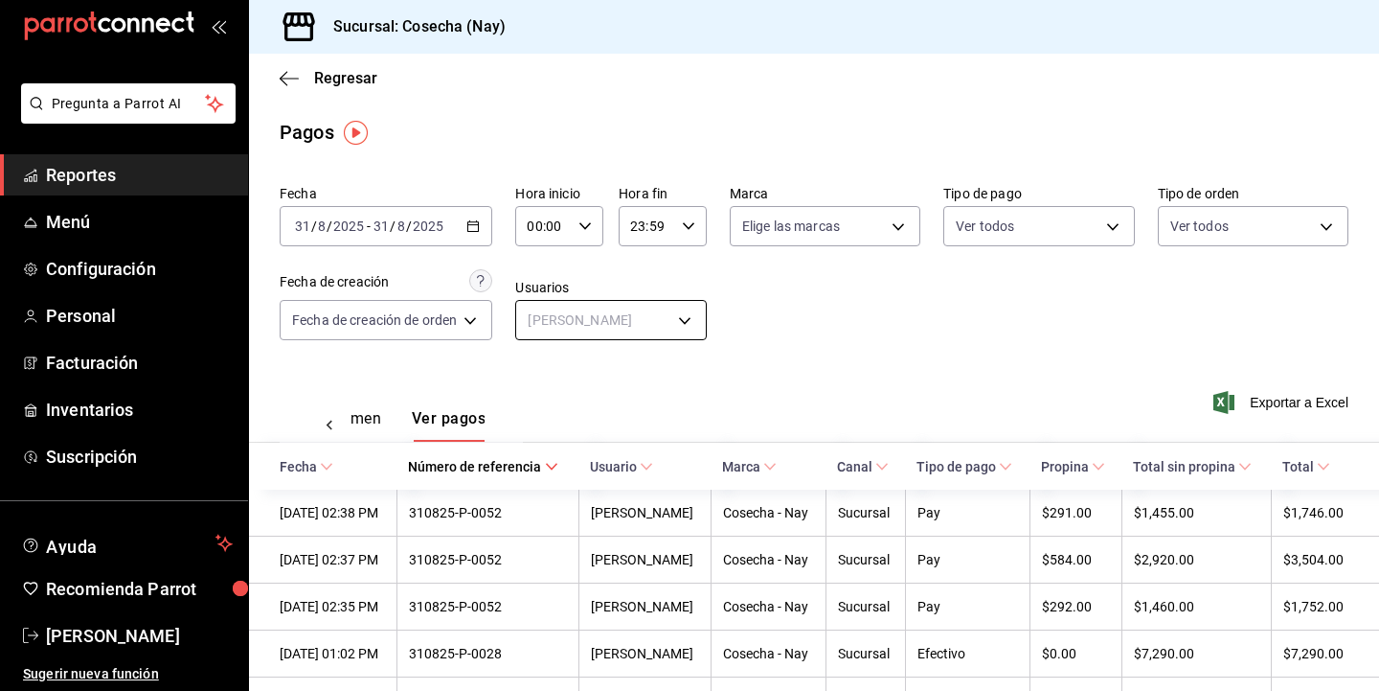
click at [644, 311] on body "Pregunta a Parrot AI Reportes Menú Configuración Personal Facturación Inventari…" at bounding box center [689, 345] width 1379 height 691
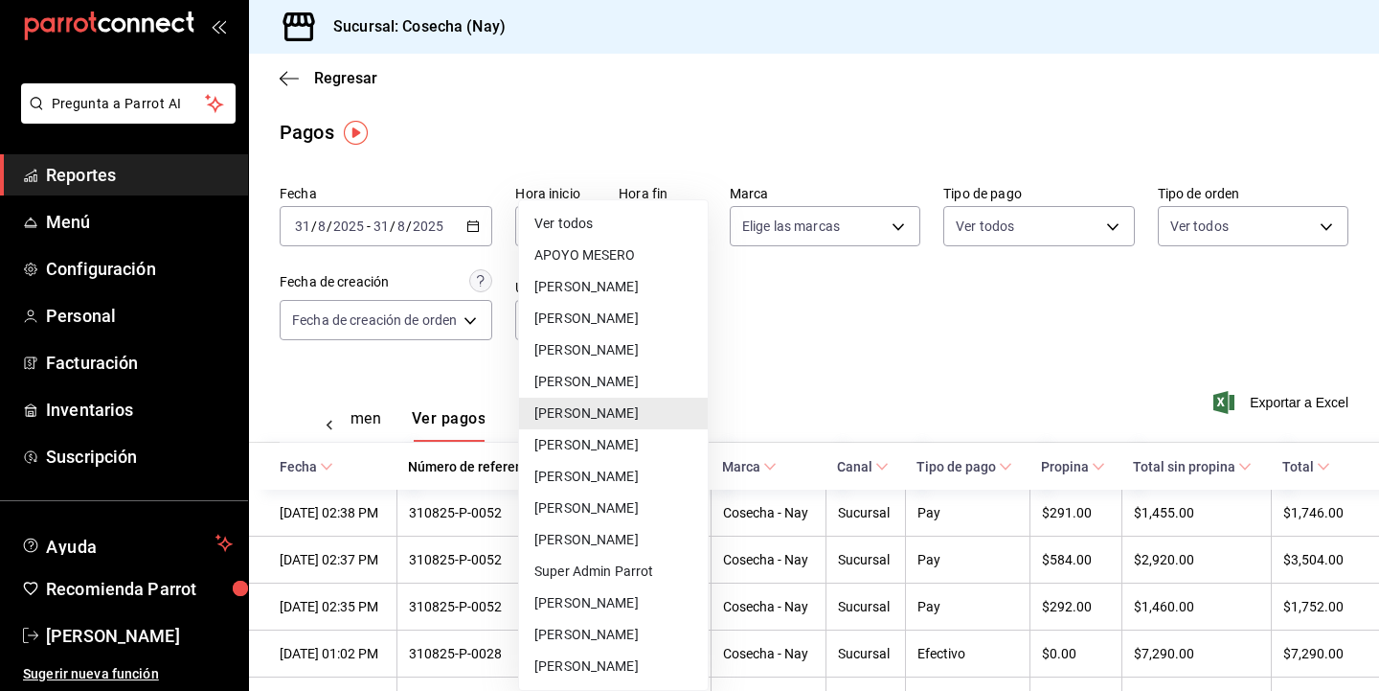
click at [657, 477] on li "[PERSON_NAME]" at bounding box center [613, 477] width 189 height 32
type input "f2c5919f-4342-494e-8e4a-1fe0f943a5fe"
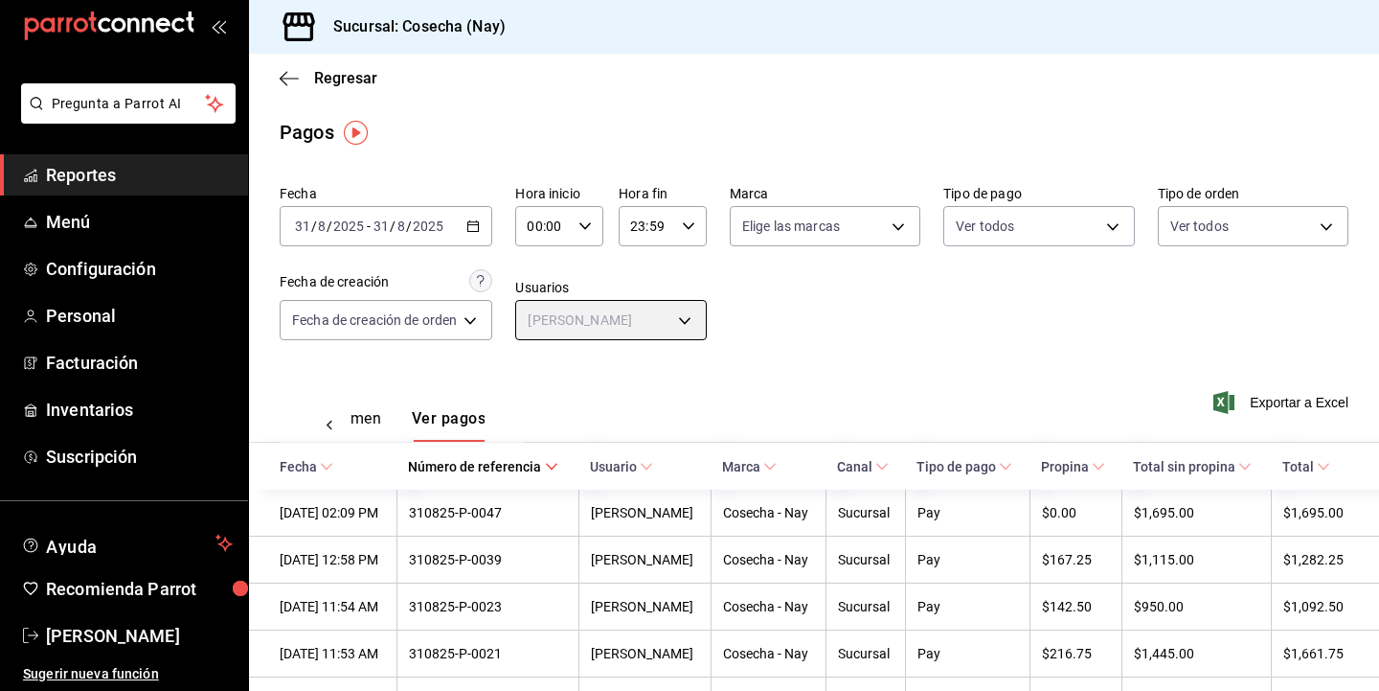
scroll to position [67, 0]
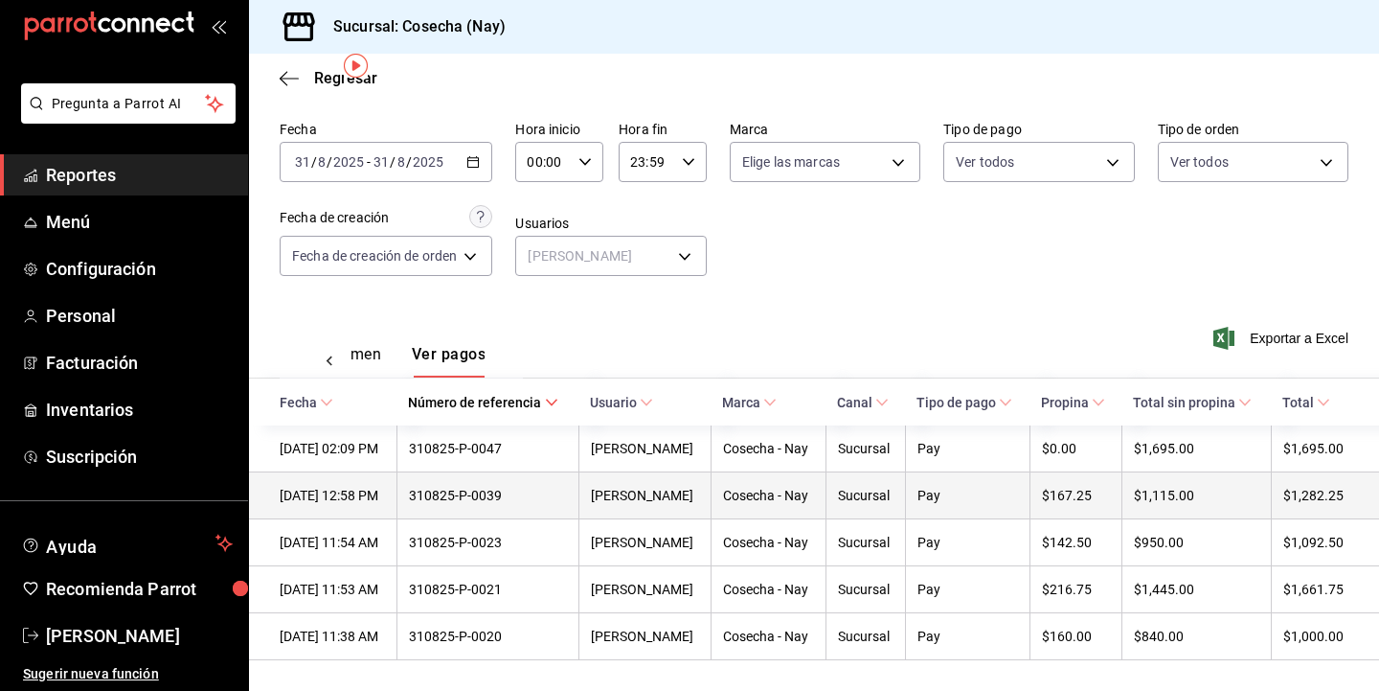
click at [1296, 495] on div "$1,282.25" at bounding box center [1316, 495] width 65 height 15
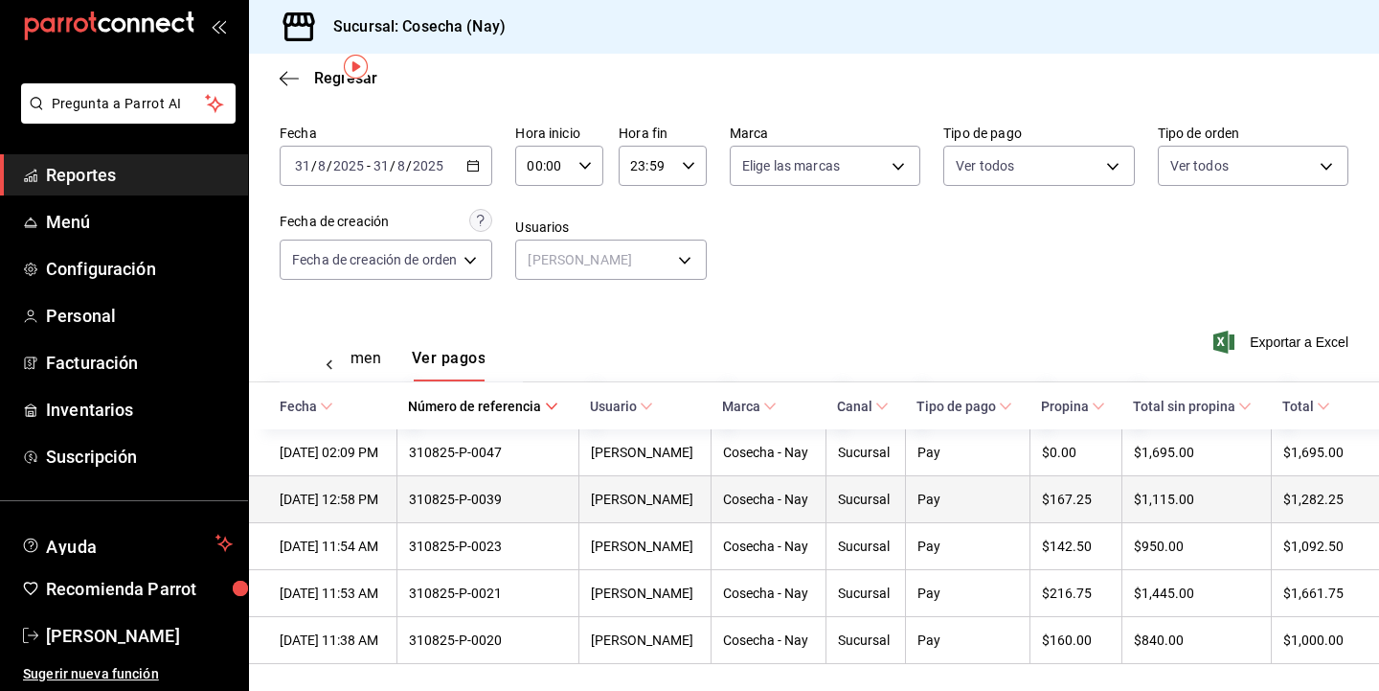
scroll to position [66, 0]
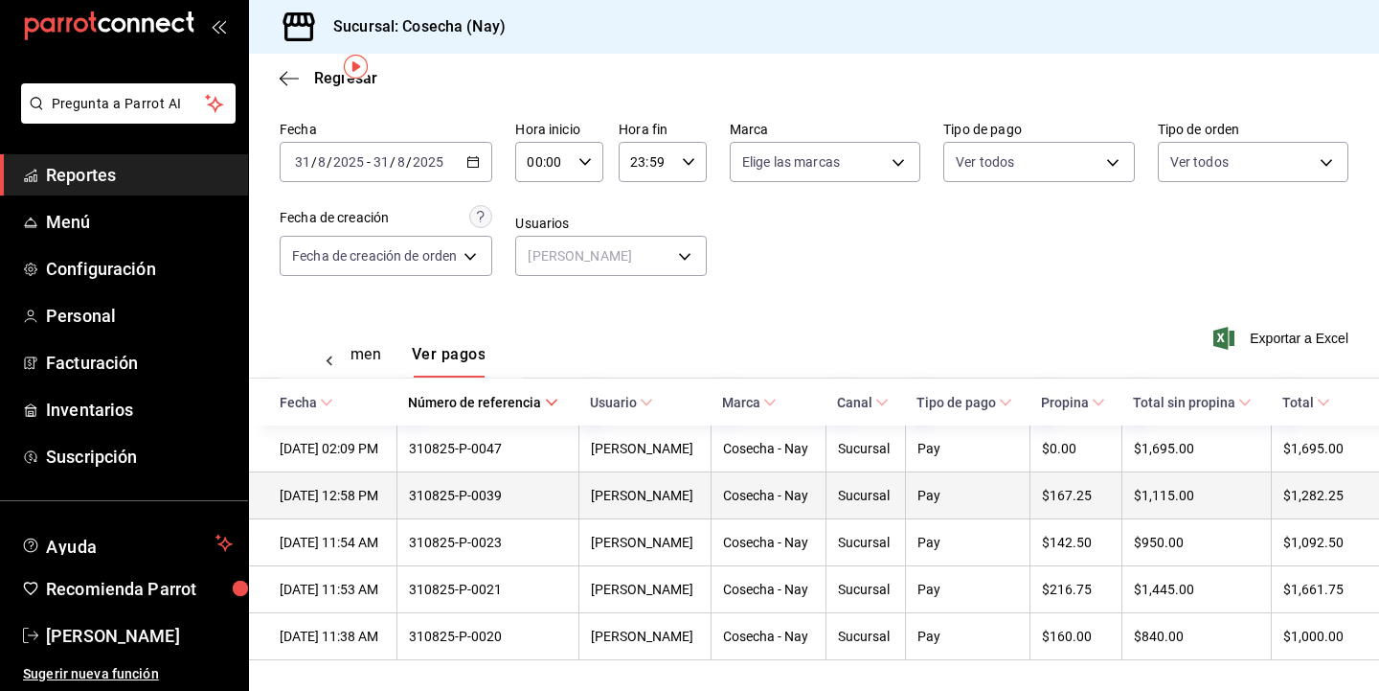
click at [1011, 489] on div "Pay" at bounding box center [968, 495] width 101 height 15
click at [809, 494] on div "Cosecha - Nay" at bounding box center [768, 495] width 91 height 15
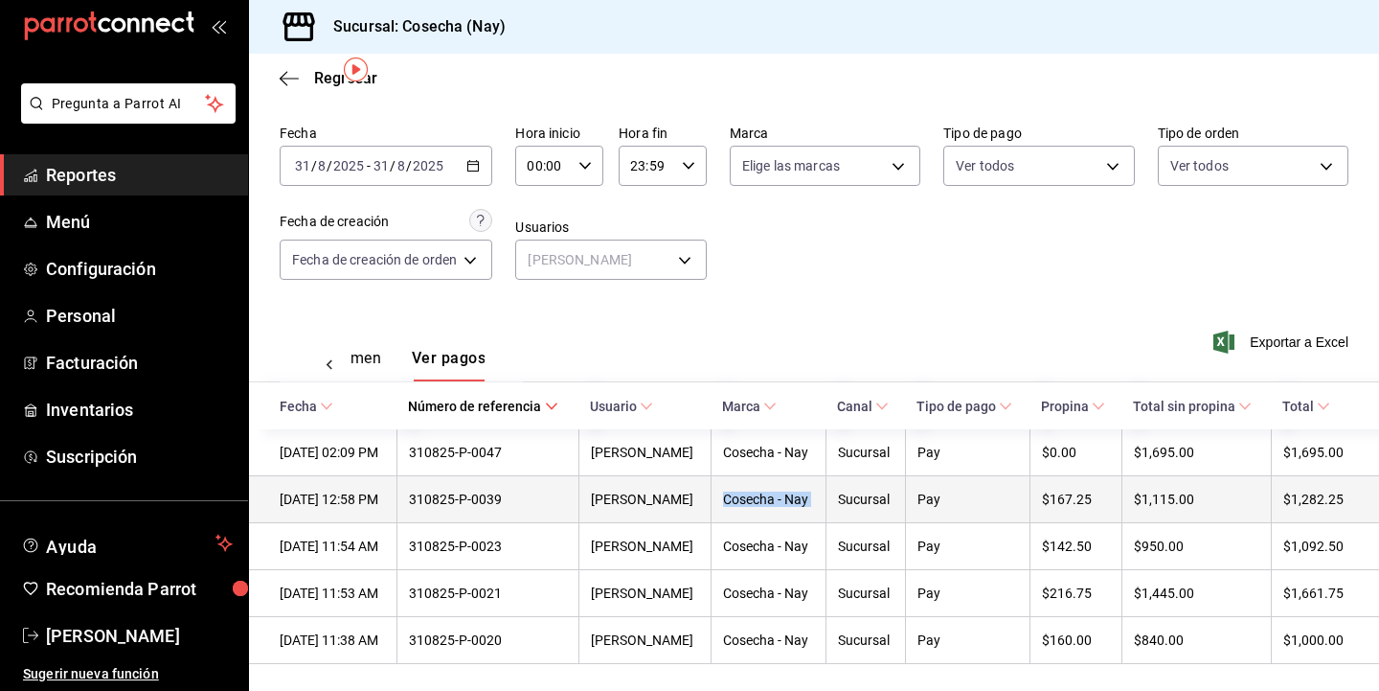
scroll to position [63, 0]
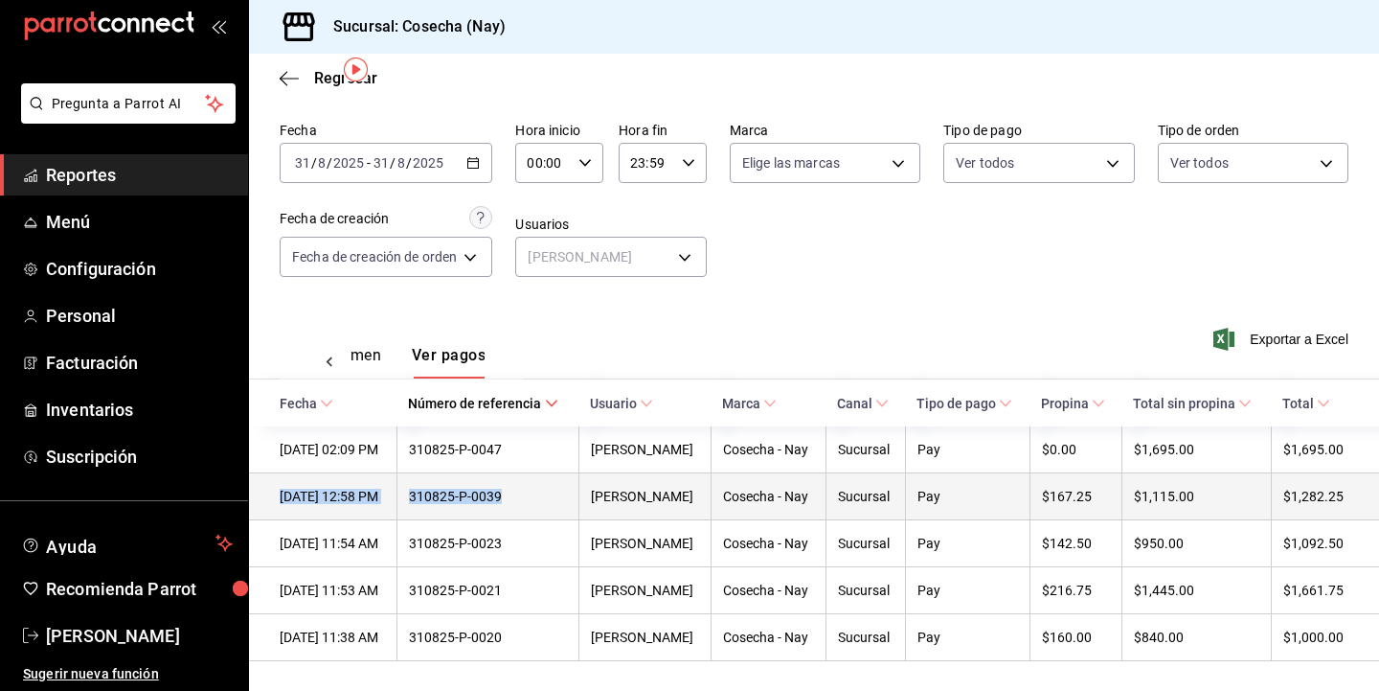
drag, startPoint x: 278, startPoint y: 497, endPoint x: 542, endPoint y: 507, distance: 264.6
click at [542, 507] on tr "[DATE] 12:58 PM 310825-P-0039 [PERSON_NAME] Cosecha - Nay Sucursal Pay $167.25 …" at bounding box center [814, 496] width 1130 height 47
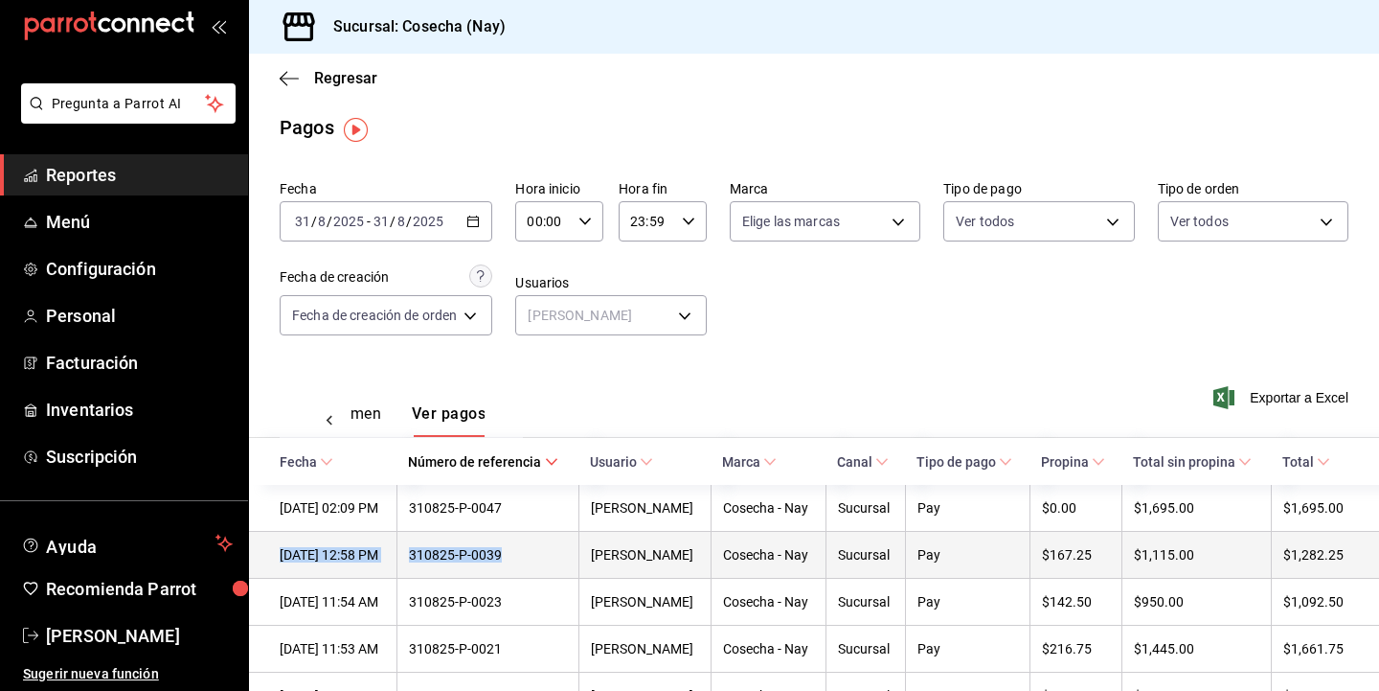
scroll to position [1, 0]
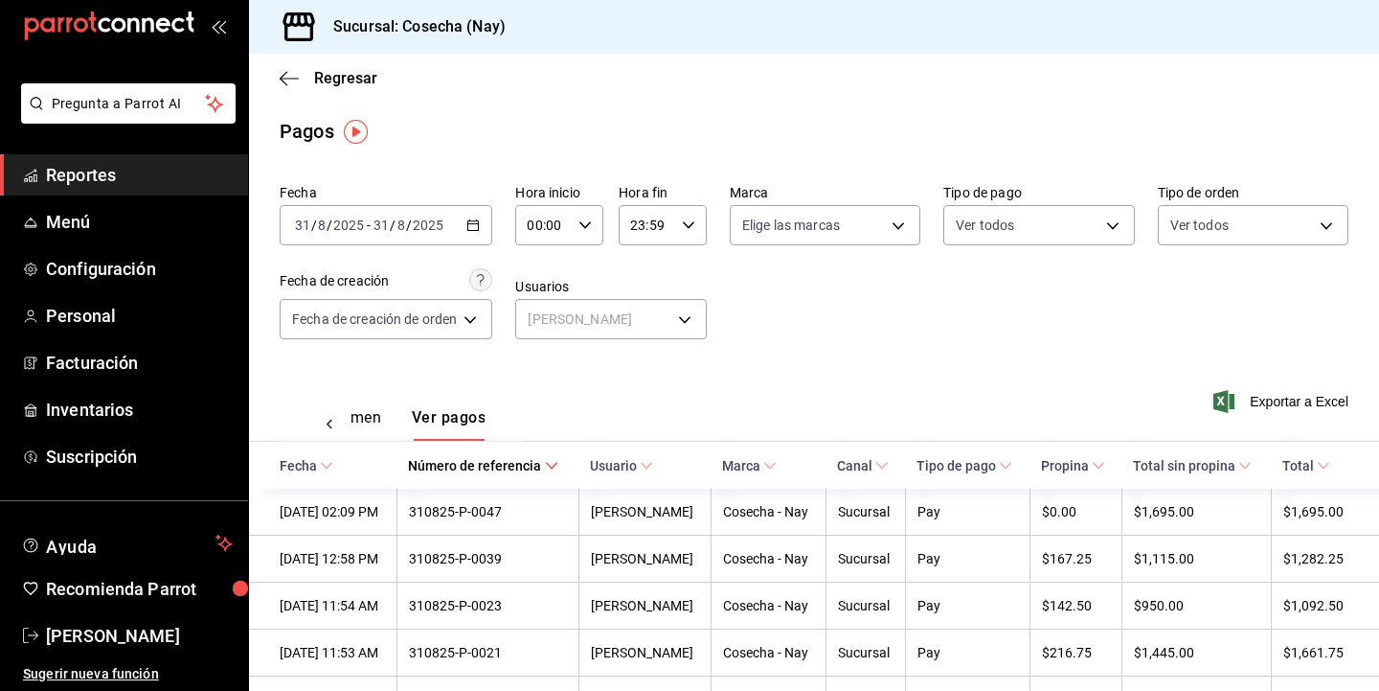
click at [484, 218] on div "[DATE] [DATE] - [DATE] [DATE]" at bounding box center [386, 225] width 213 height 40
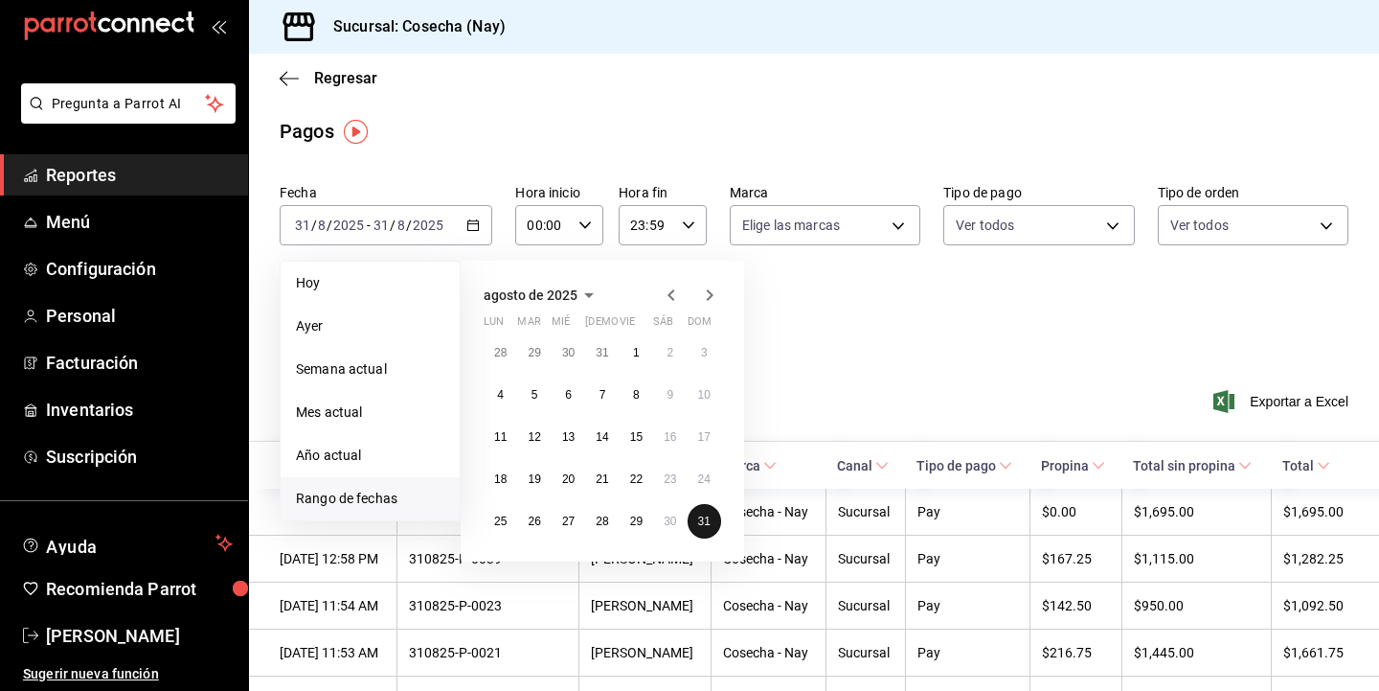
click at [709, 529] on button "31" at bounding box center [705, 521] width 34 height 34
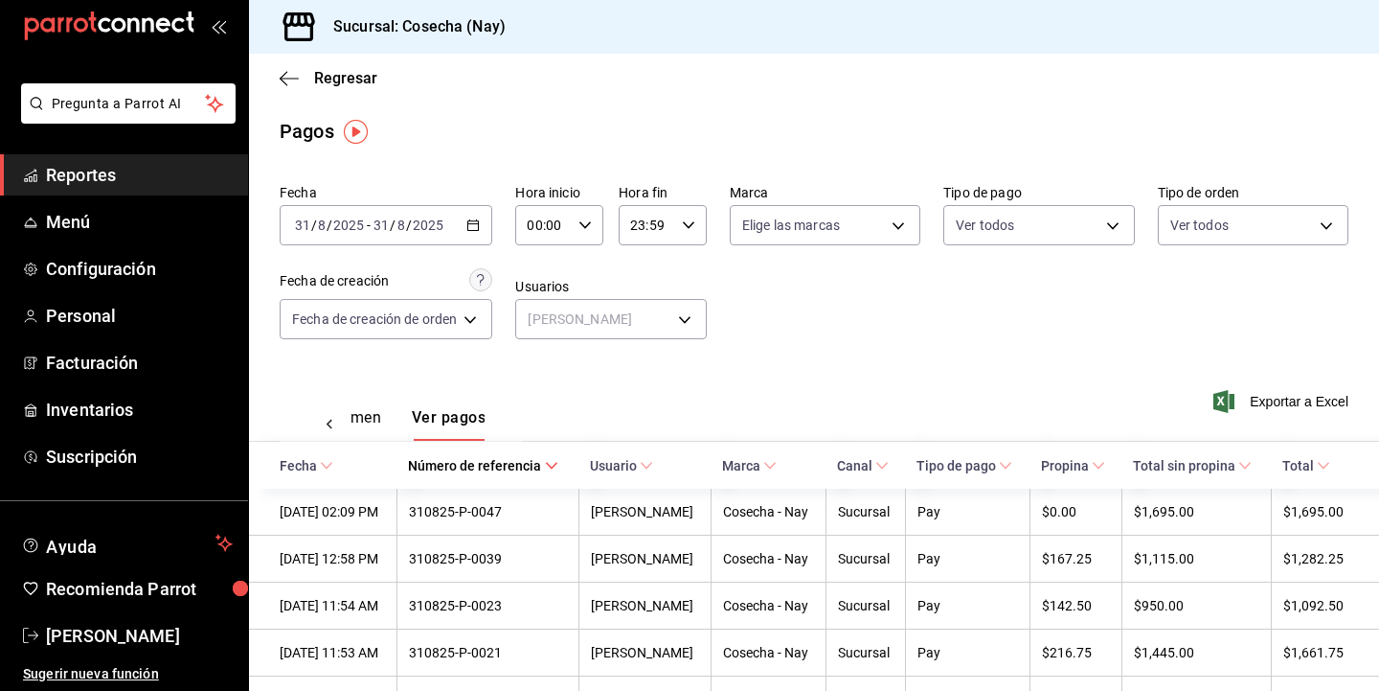
click at [851, 343] on div "Fecha [DATE] [DATE] - [DATE] [DATE] Hora inicio 00:00 Hora inicio Hora fin 23:5…" at bounding box center [814, 269] width 1069 height 186
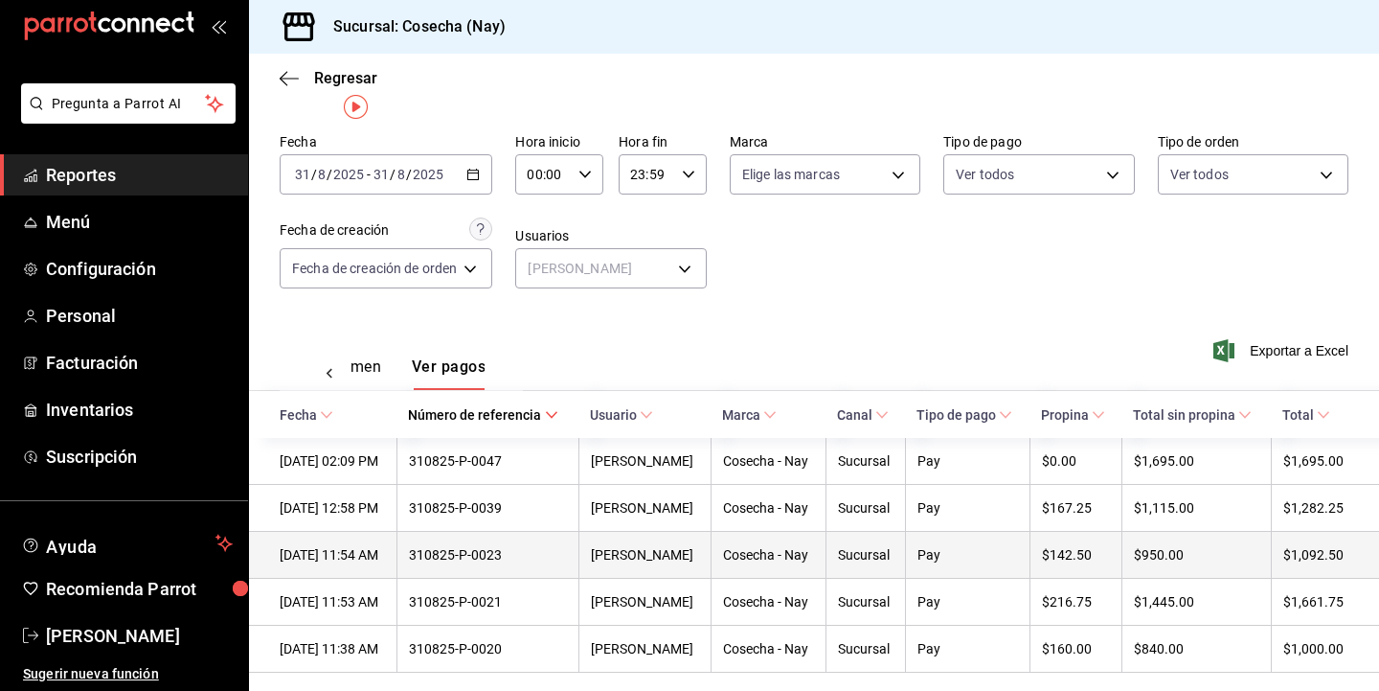
scroll to position [53, 0]
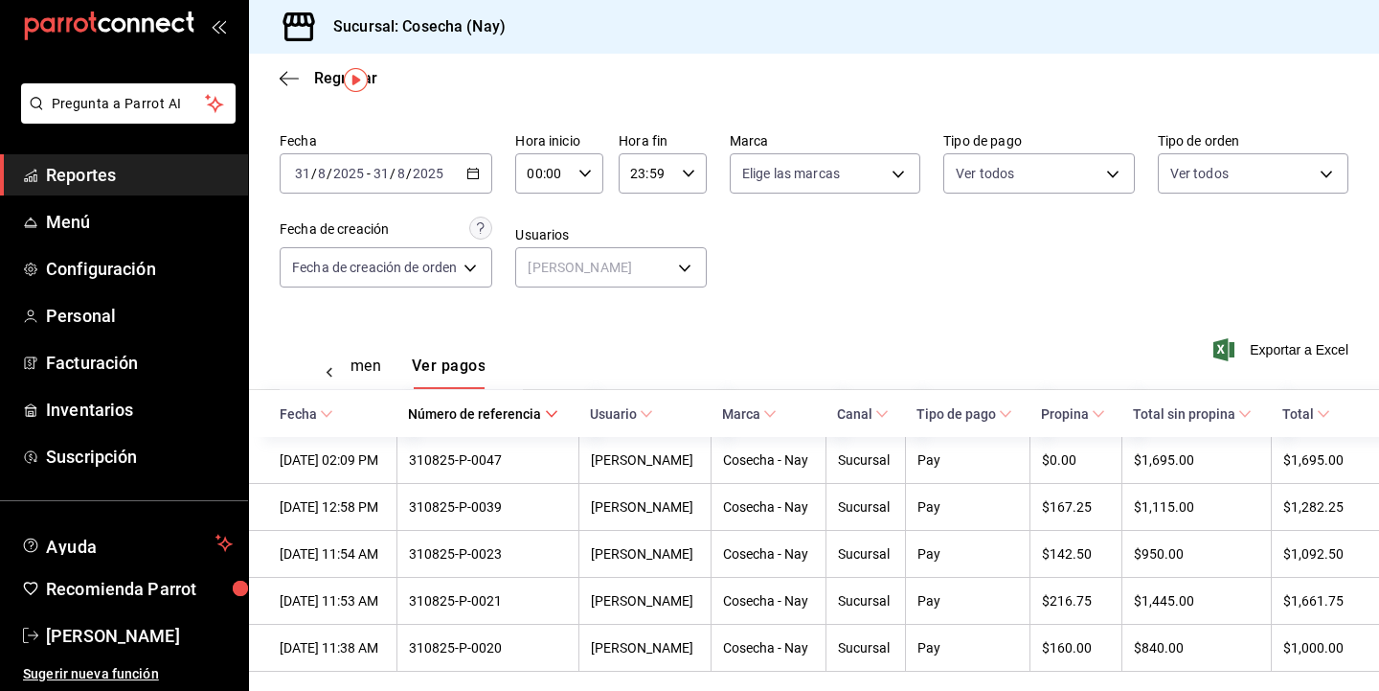
click at [104, 177] on span "Reportes" at bounding box center [139, 175] width 187 height 26
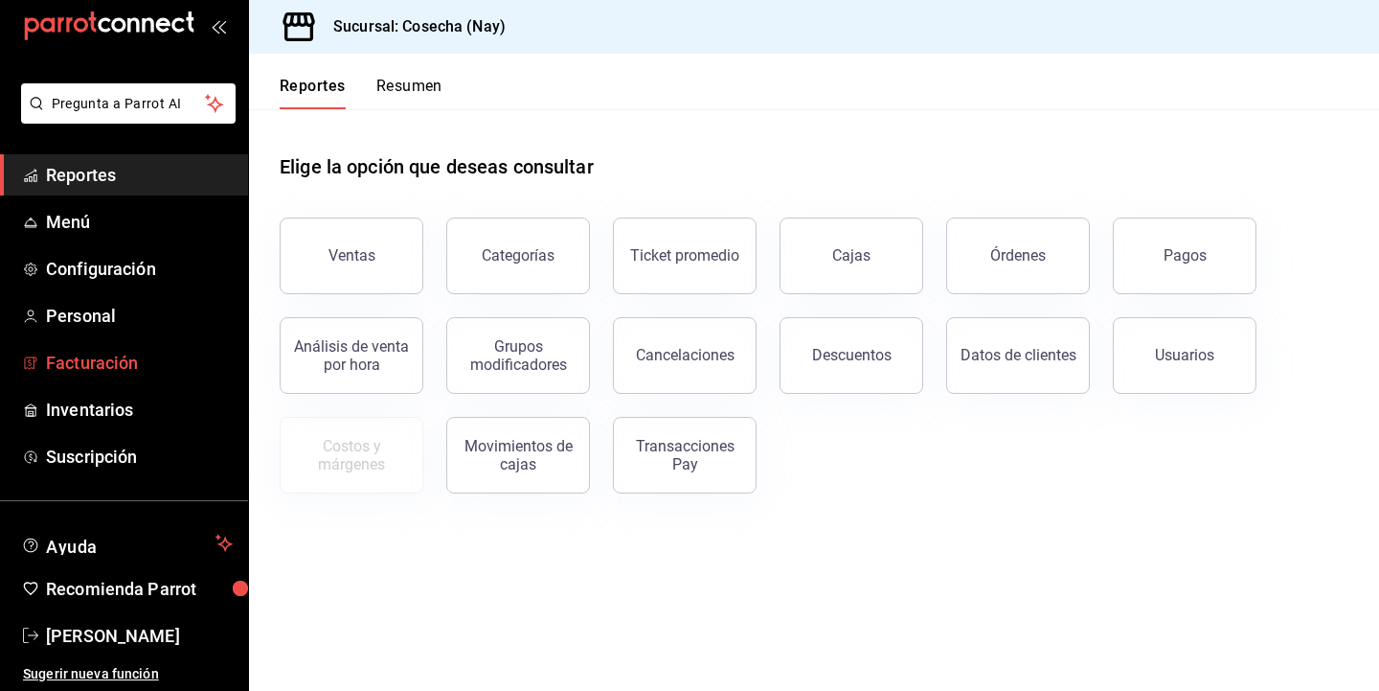
click at [153, 365] on span "Facturación" at bounding box center [139, 363] width 187 height 26
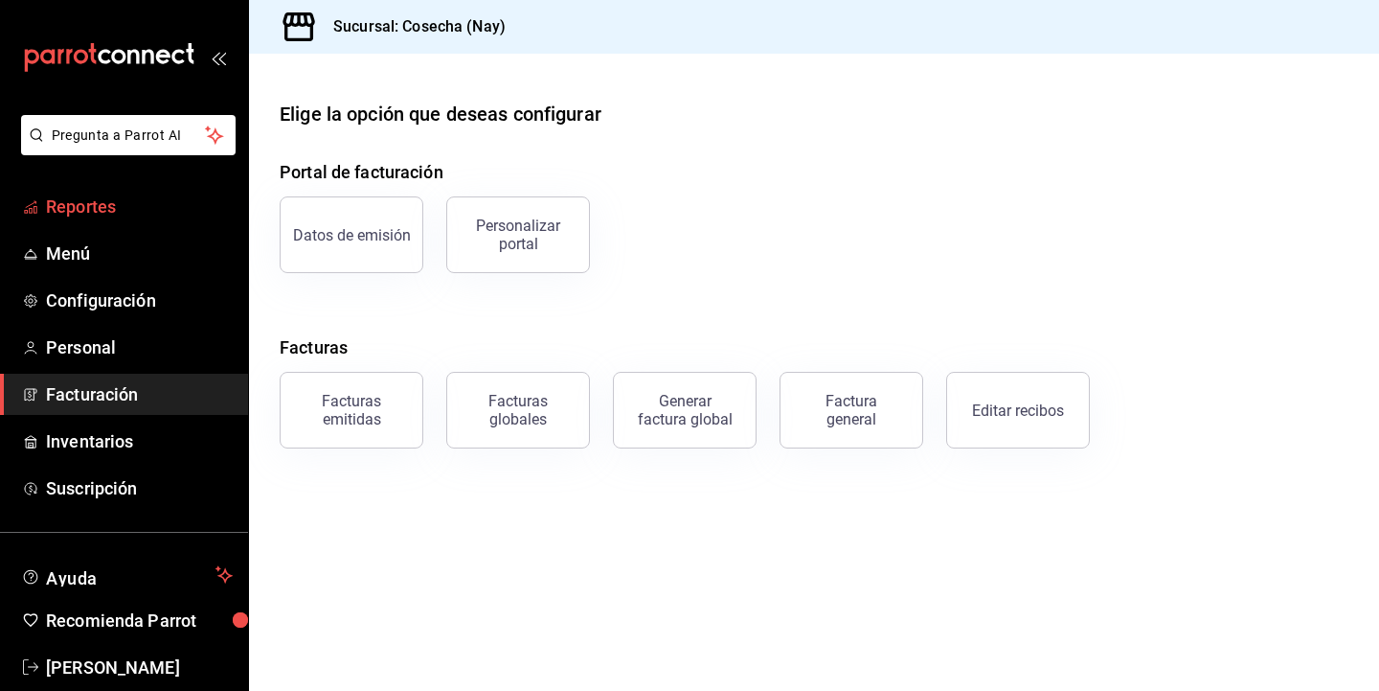
click at [130, 211] on span "Reportes" at bounding box center [139, 206] width 187 height 26
